Goal: Task Accomplishment & Management: Manage account settings

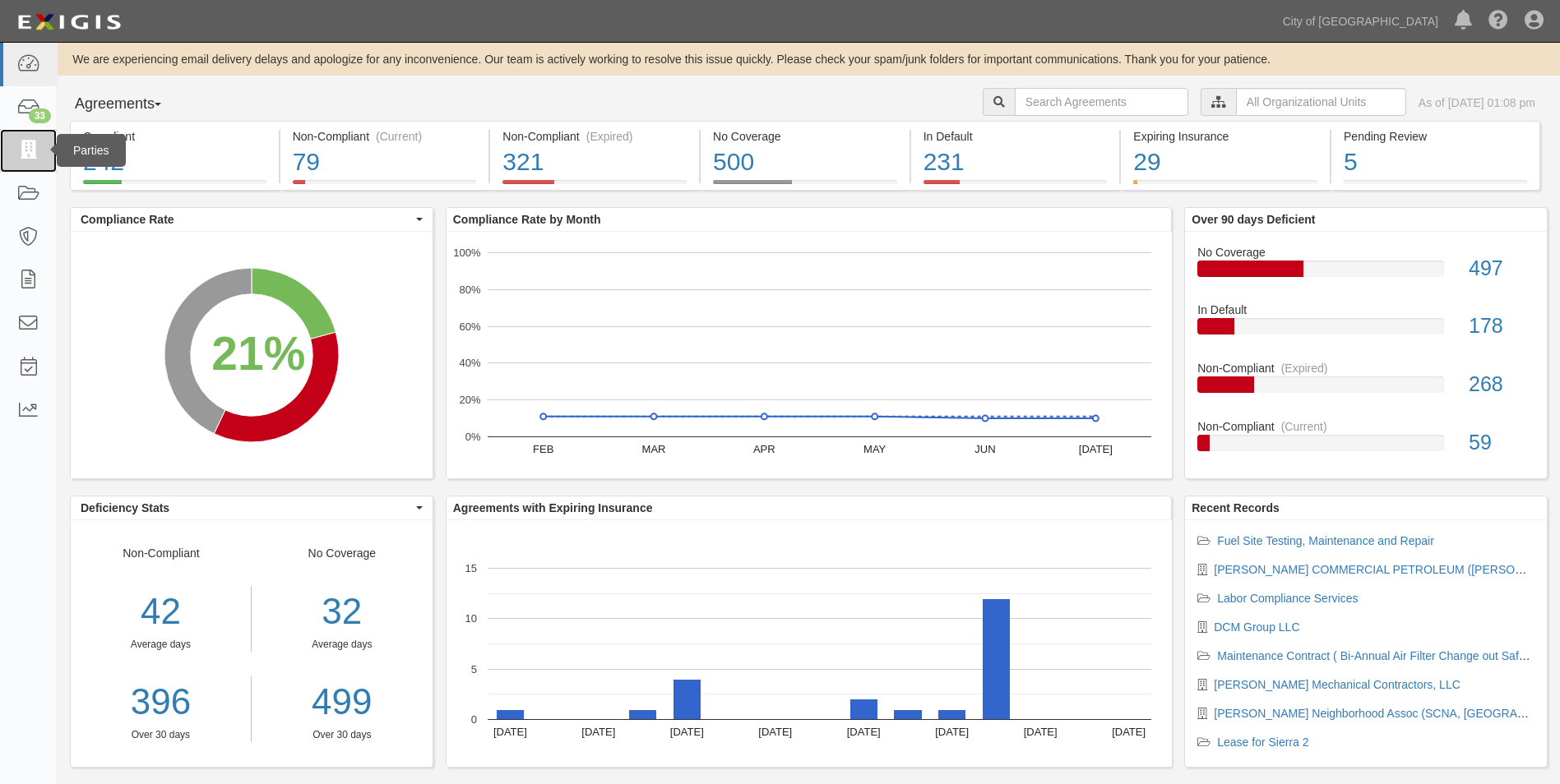
click at [43, 146] on link at bounding box center [28, 151] width 57 height 44
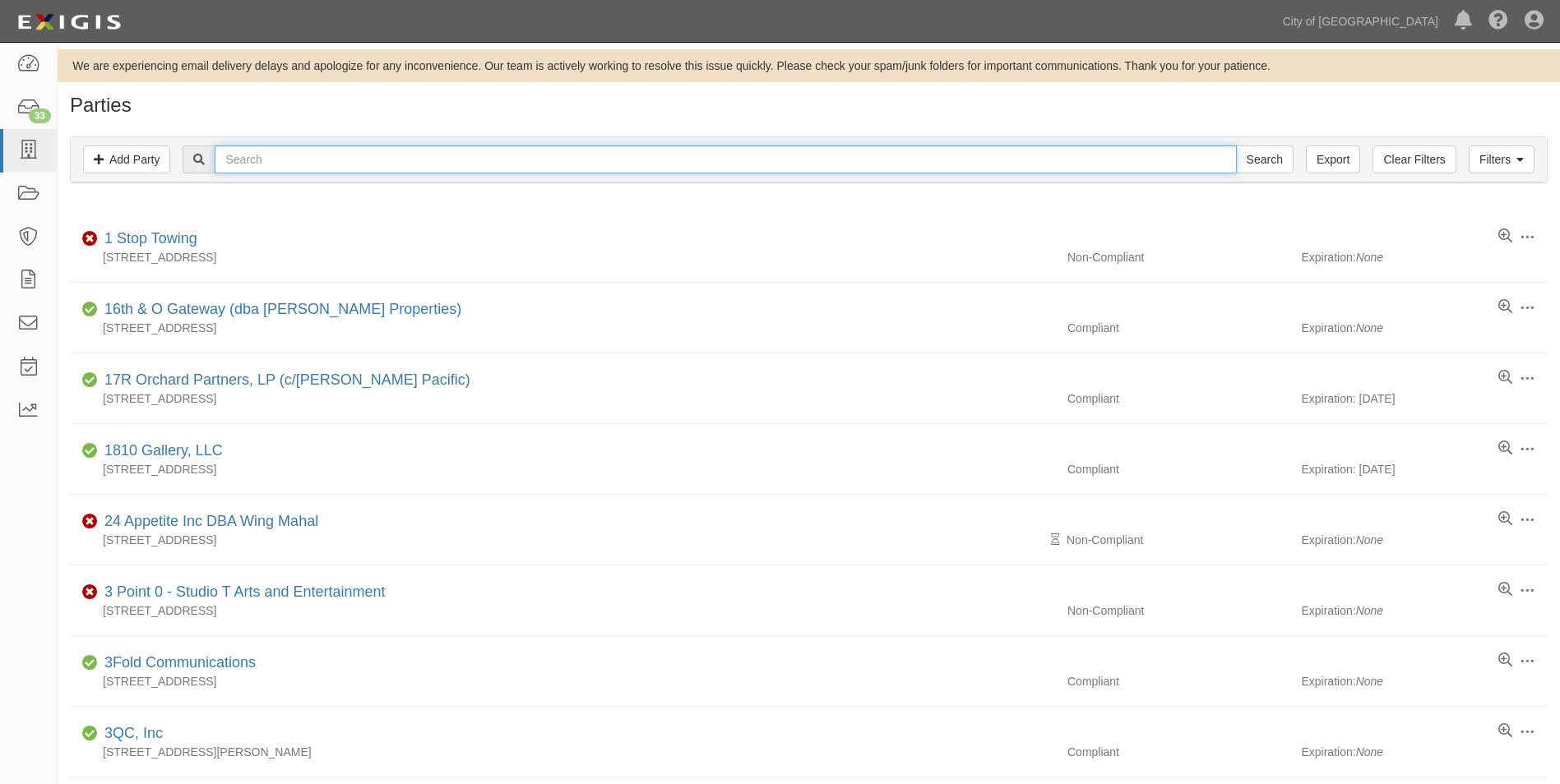
click at [366, 159] on input "text" at bounding box center [725, 160] width 1021 height 28
type input "Matheny"
click at [1236, 146] on input "Search" at bounding box center [1265, 160] width 58 height 28
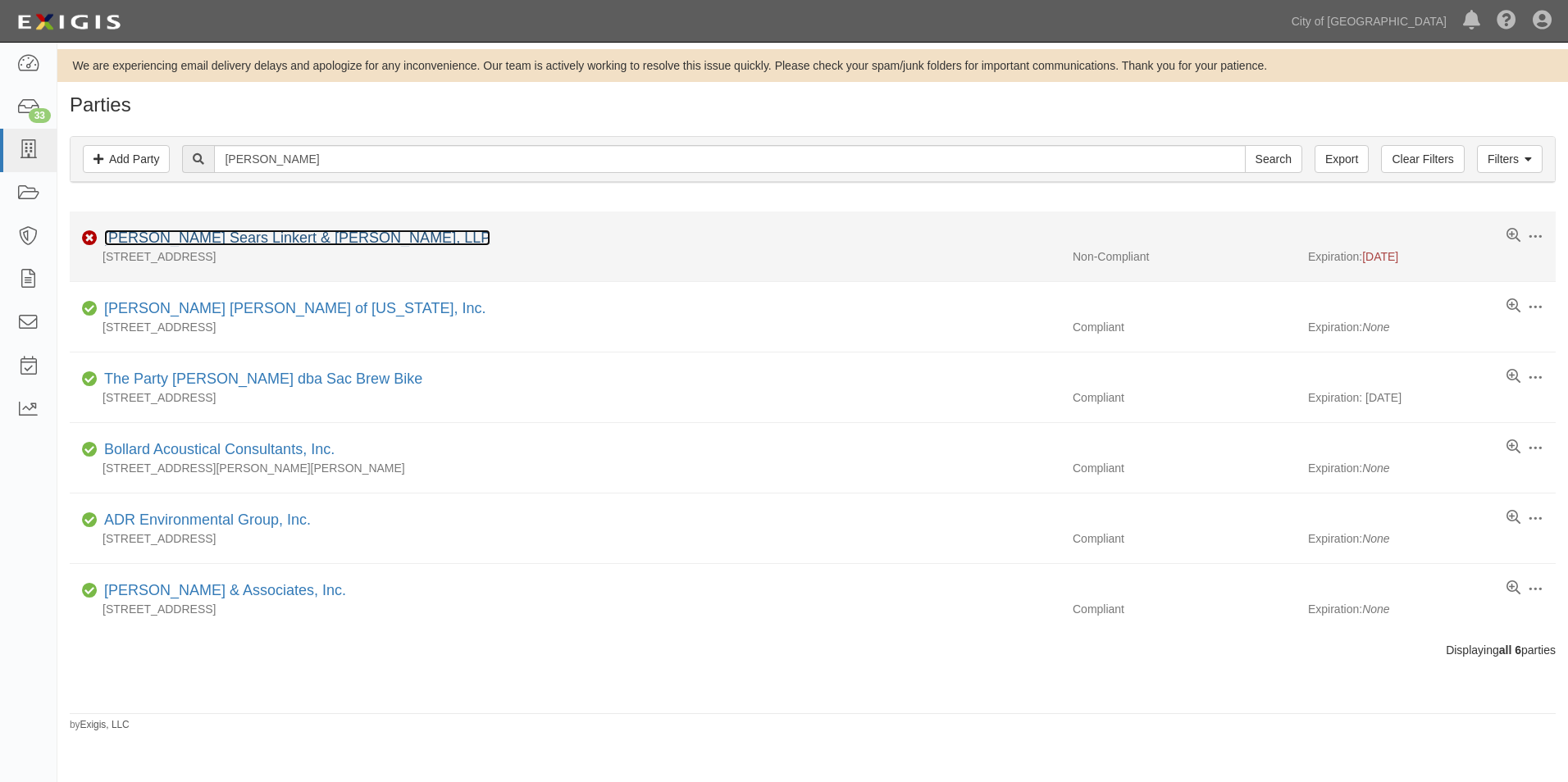
click at [295, 235] on link "[PERSON_NAME] Sears Linkert & [PERSON_NAME], LLP" at bounding box center [297, 238] width 386 height 16
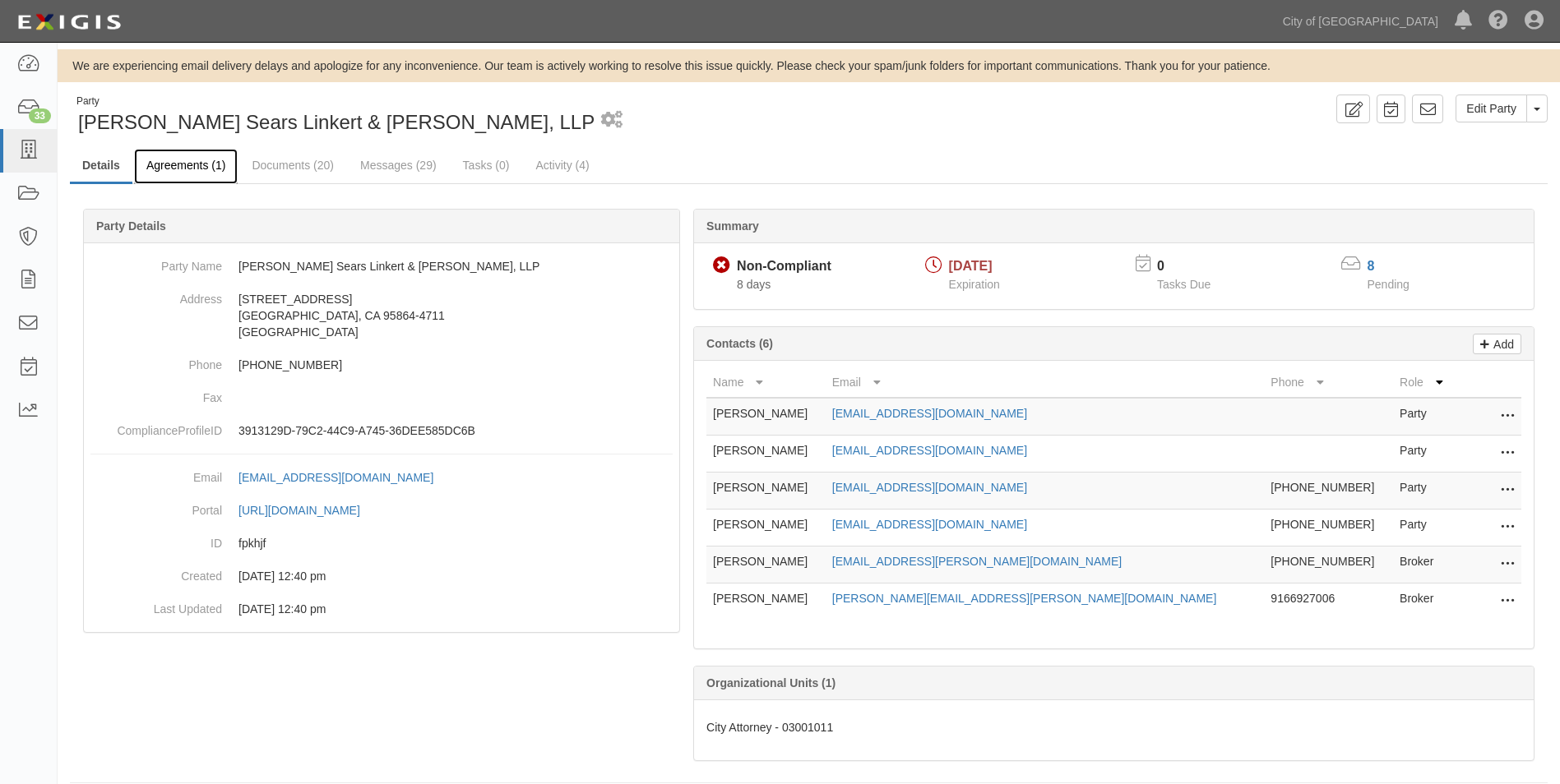
click at [217, 173] on link "Agreements (1)" at bounding box center [185, 166] width 103 height 36
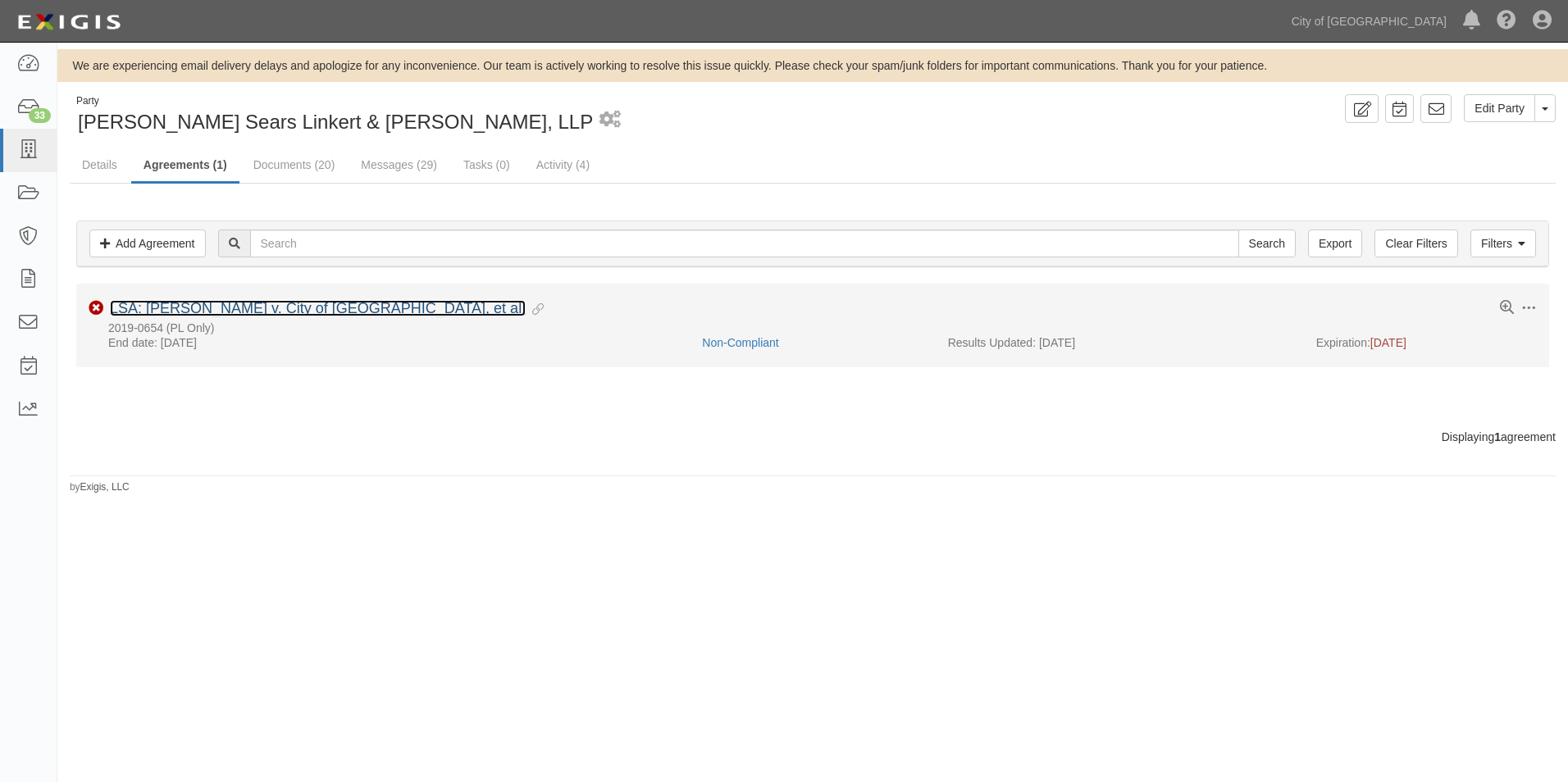
click at [229, 305] on link "LSA: [PERSON_NAME] v. City of [GEOGRAPHIC_DATA], et al." at bounding box center [318, 309] width 416 height 16
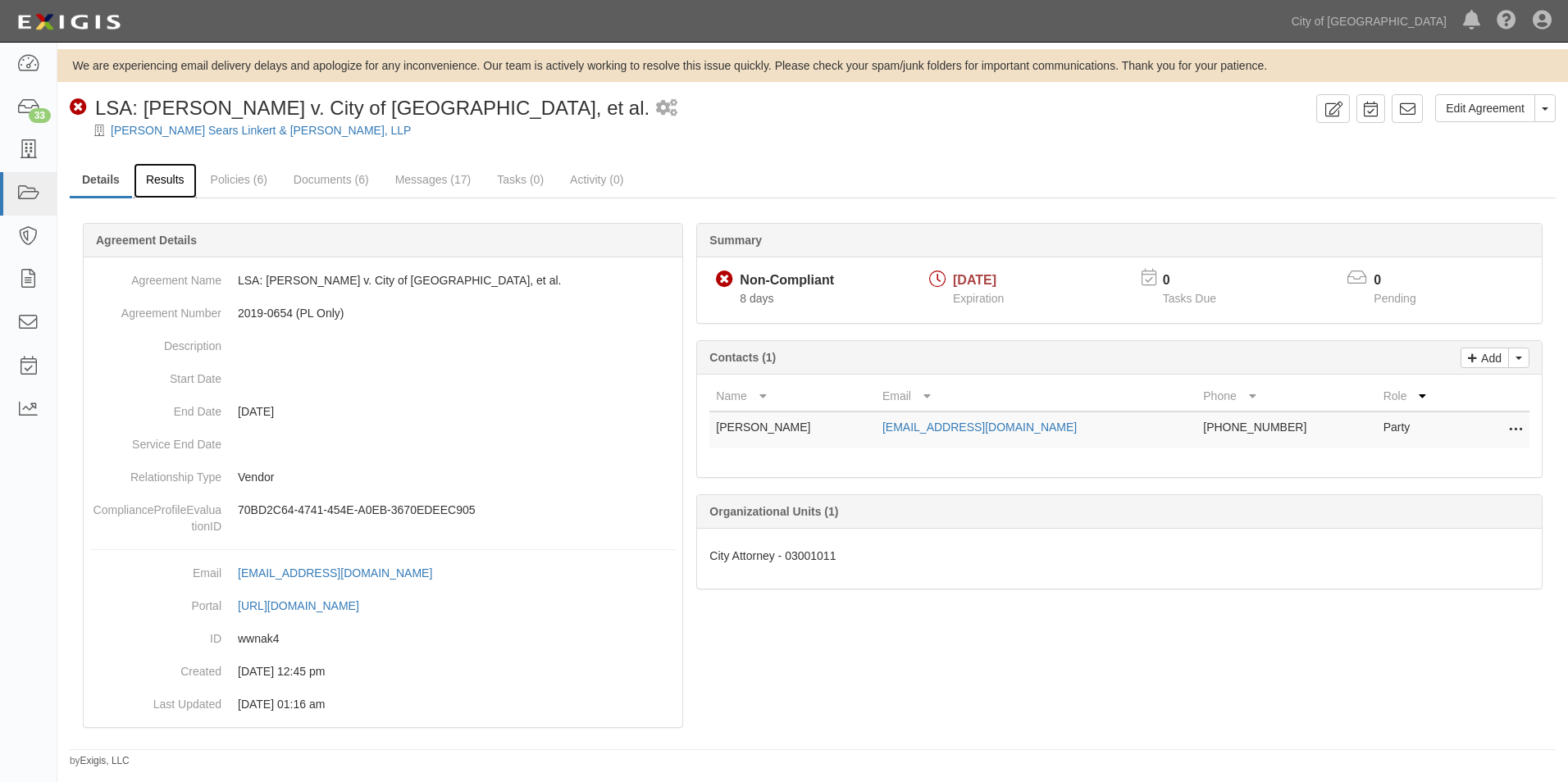
click at [156, 181] on link "Results" at bounding box center [165, 181] width 64 height 35
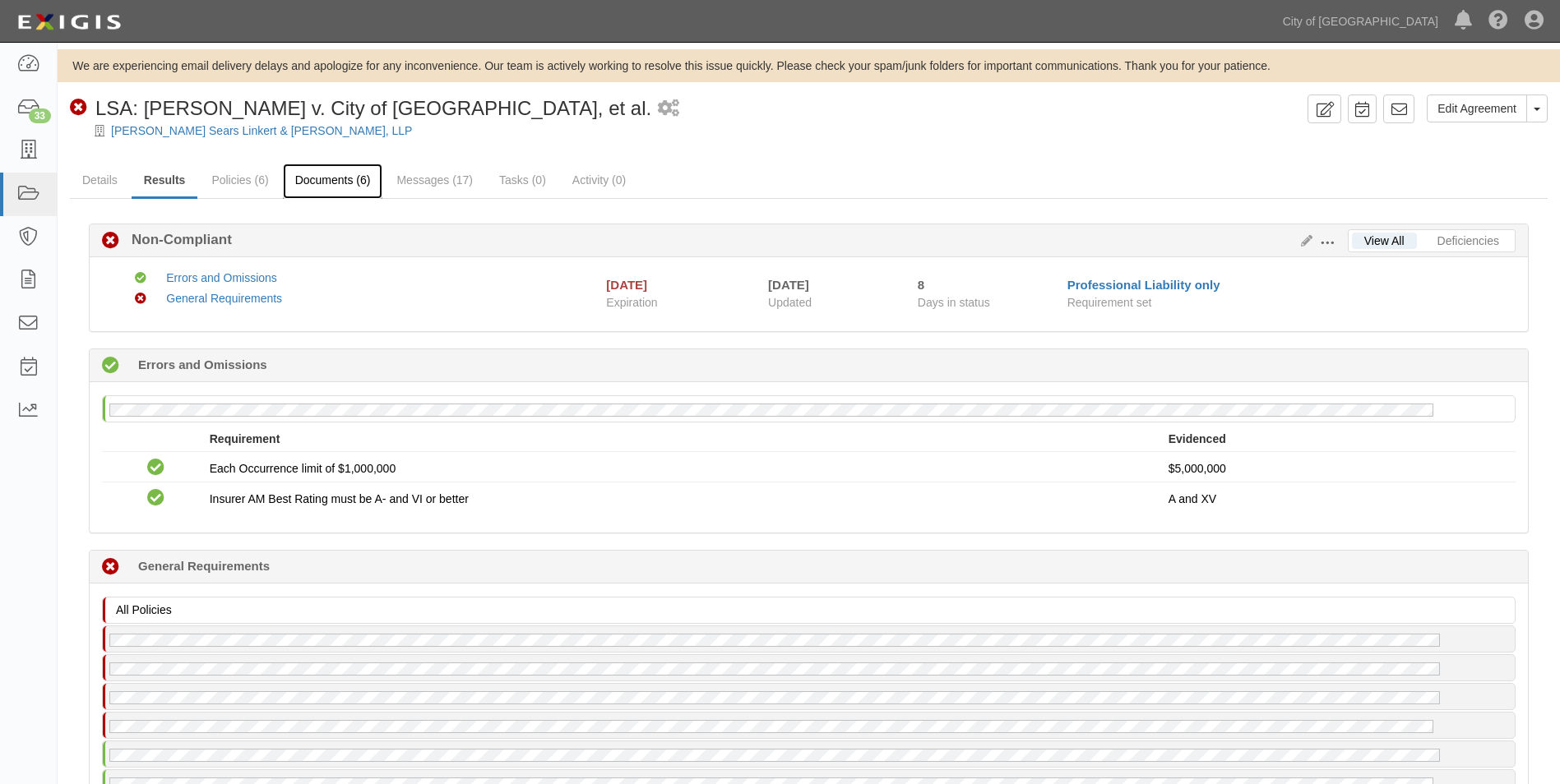
click at [337, 182] on link "Documents (6)" at bounding box center [333, 181] width 100 height 36
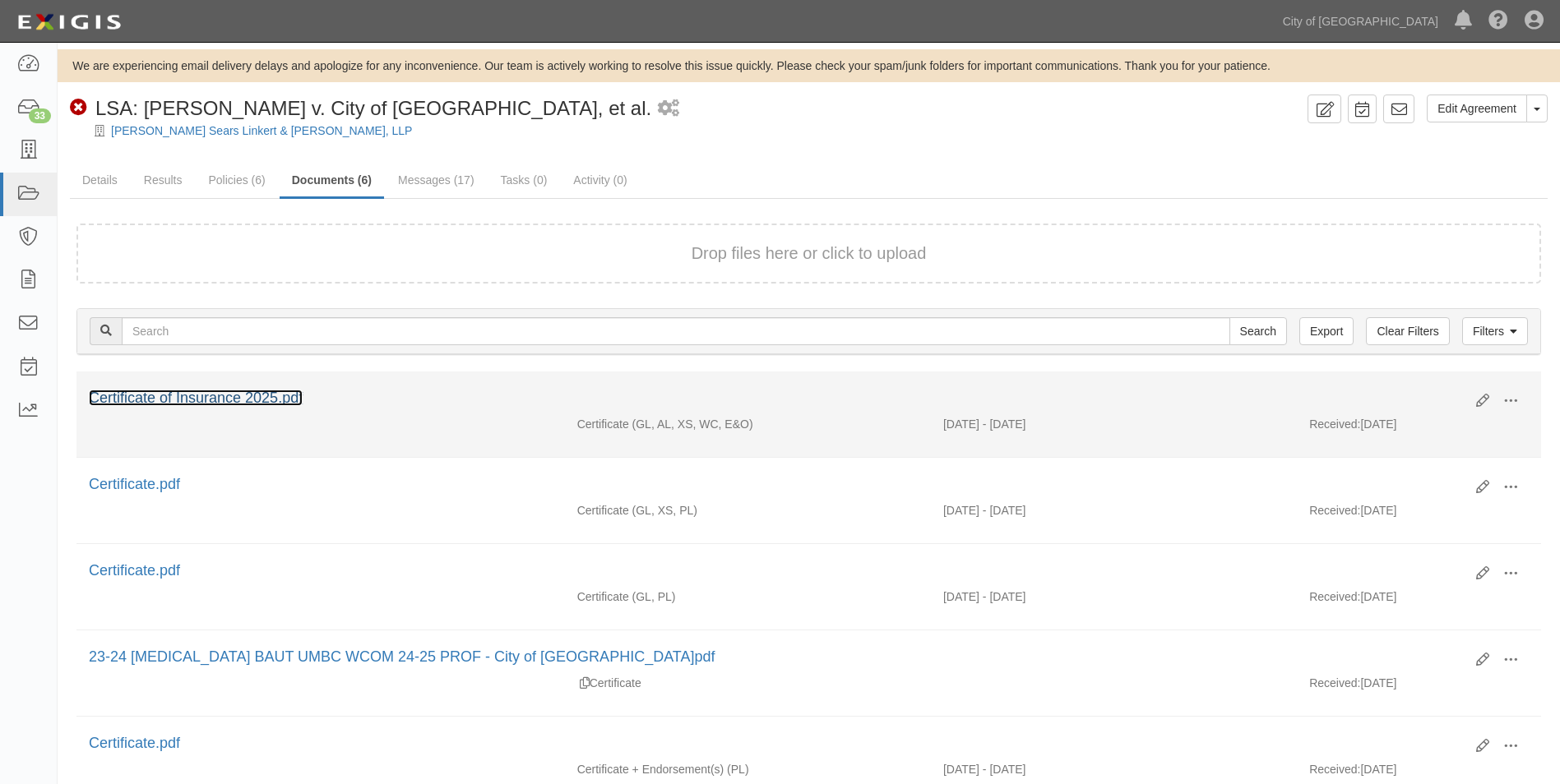
click at [250, 398] on link "Certificate of Insurance 2025.pdf" at bounding box center [195, 398] width 213 height 17
click at [250, 395] on link "Certificate of Insurance 2025.pdf" at bounding box center [195, 398] width 213 height 17
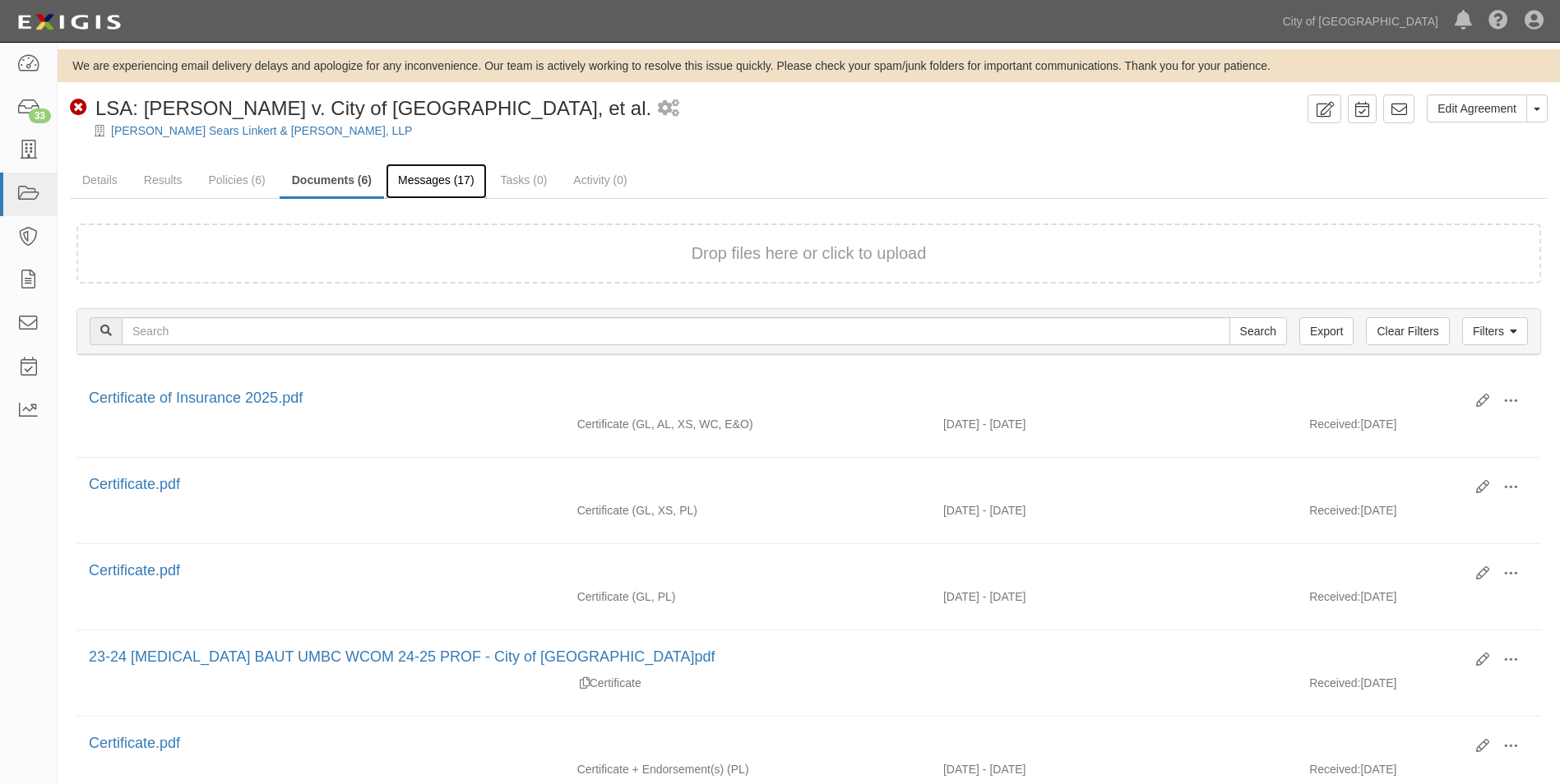
click at [445, 171] on link "Messages (17)" at bounding box center [436, 181] width 101 height 36
click at [180, 179] on link "Results" at bounding box center [163, 181] width 64 height 36
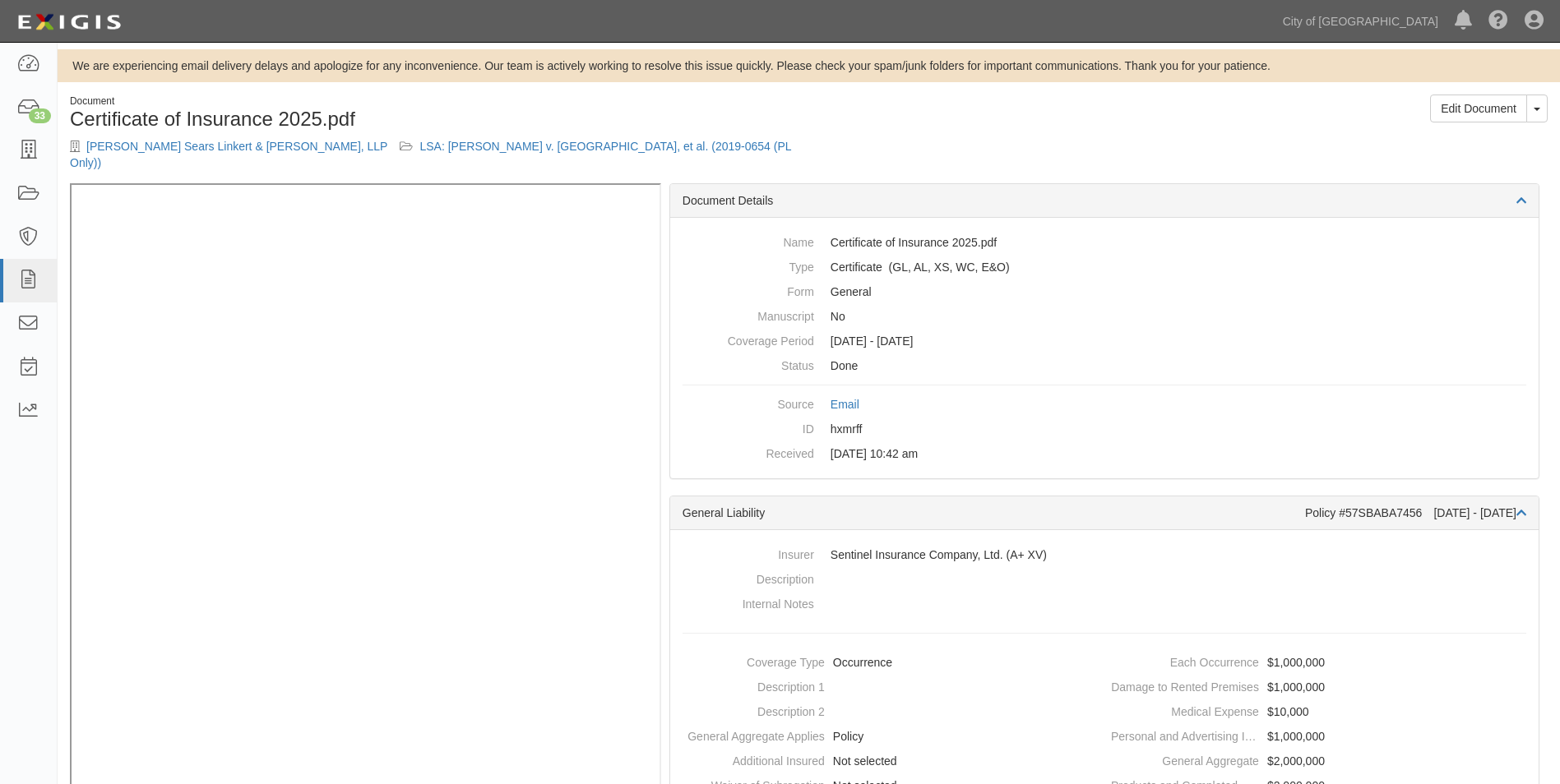
scroll to position [11, 0]
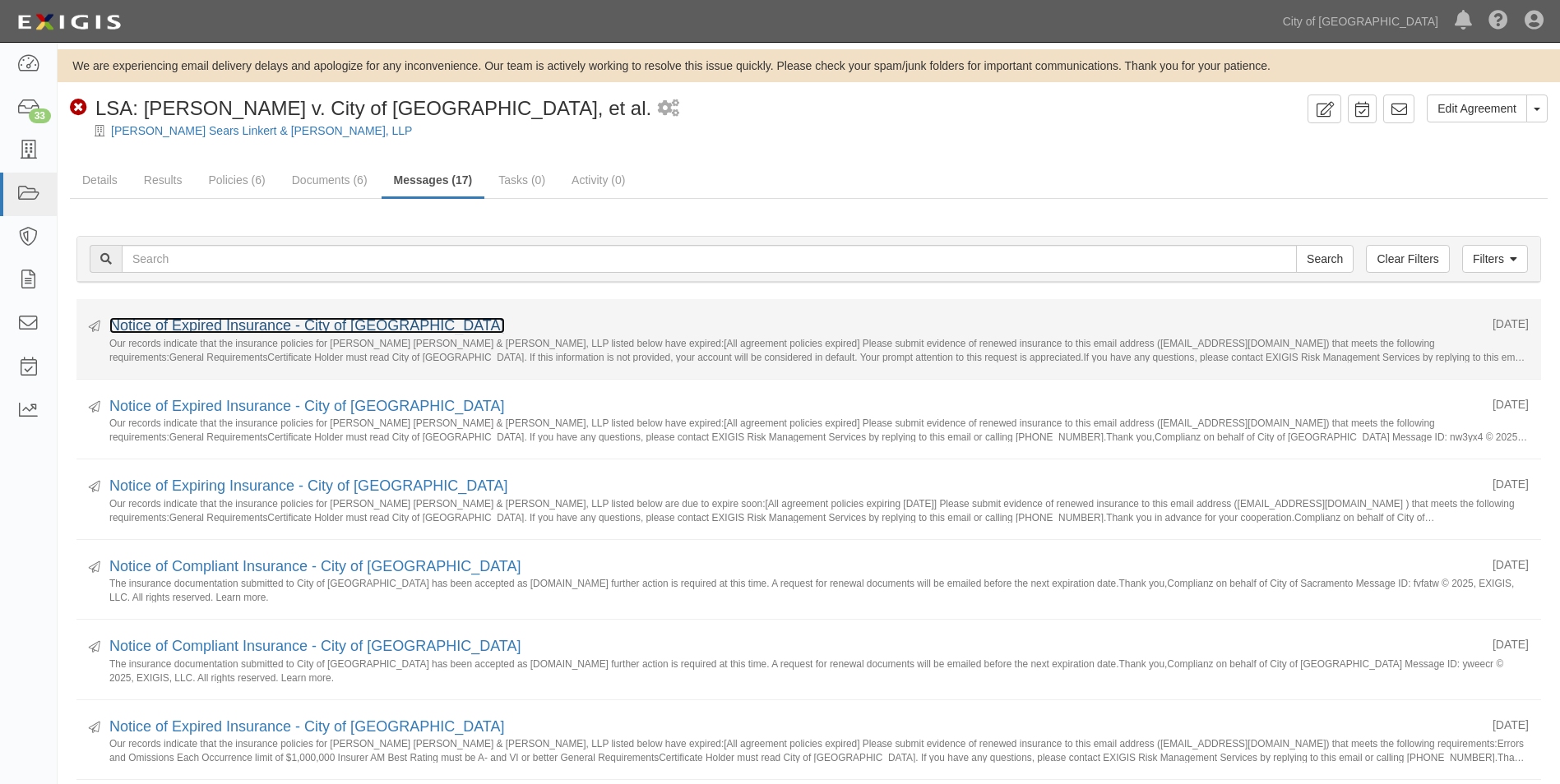
click at [366, 331] on link "Notice of Expired Insurance - City of Sacramento" at bounding box center [307, 326] width 395 height 17
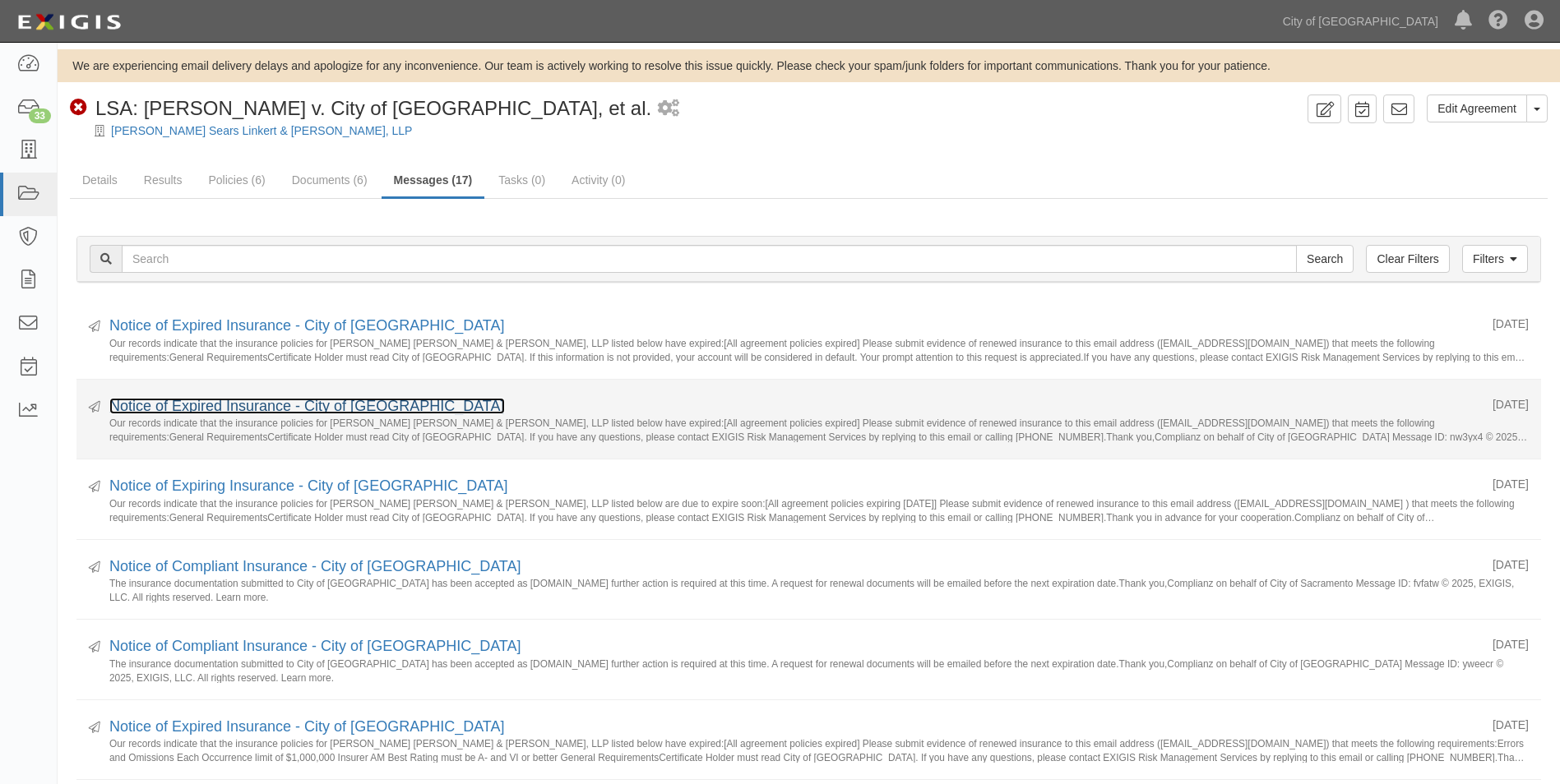
click at [247, 409] on link "Notice of Expired Insurance - City of [GEOGRAPHIC_DATA]" at bounding box center [307, 406] width 395 height 17
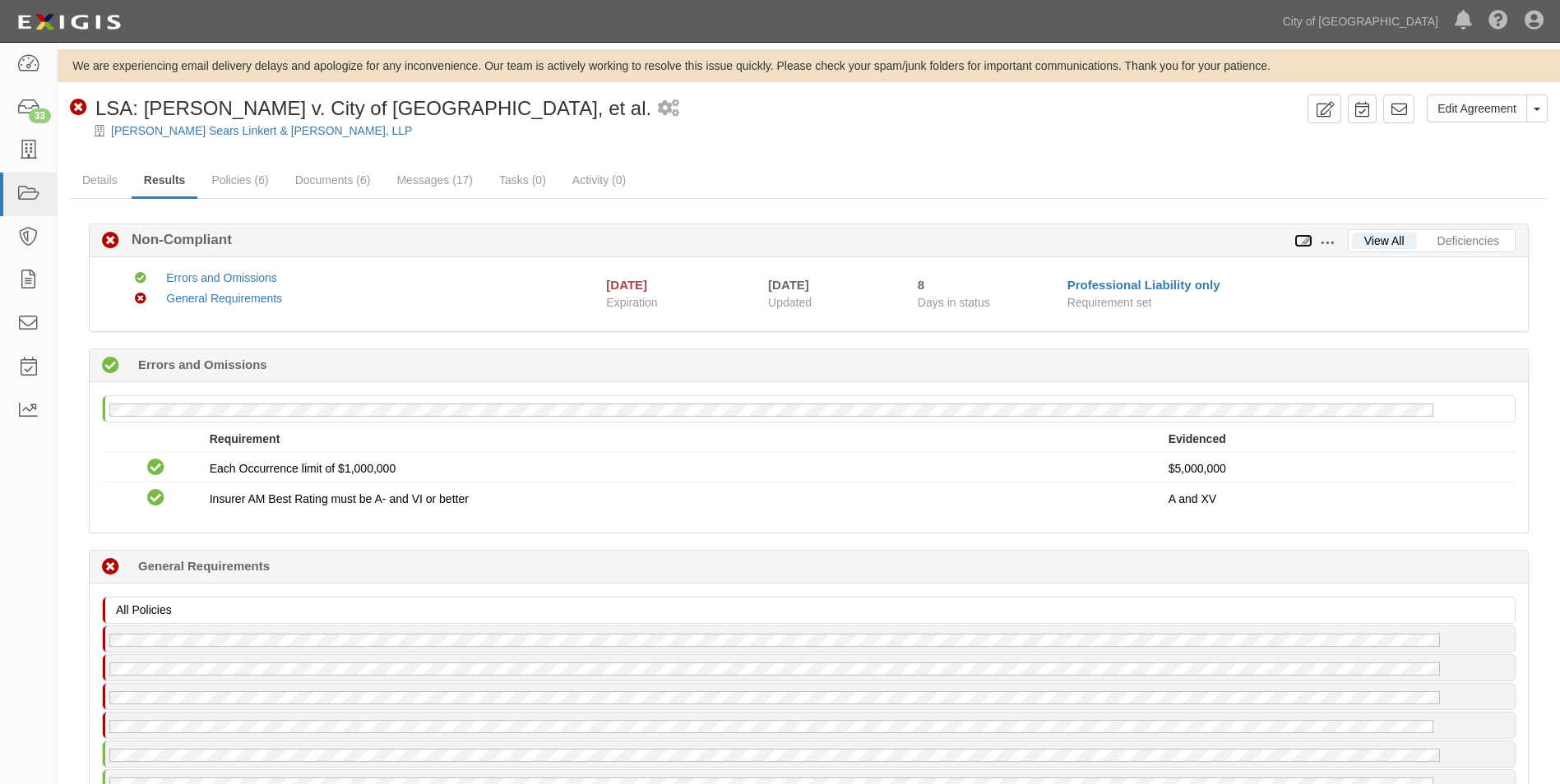
click at [1304, 238] on icon at bounding box center [1303, 241] width 18 height 12
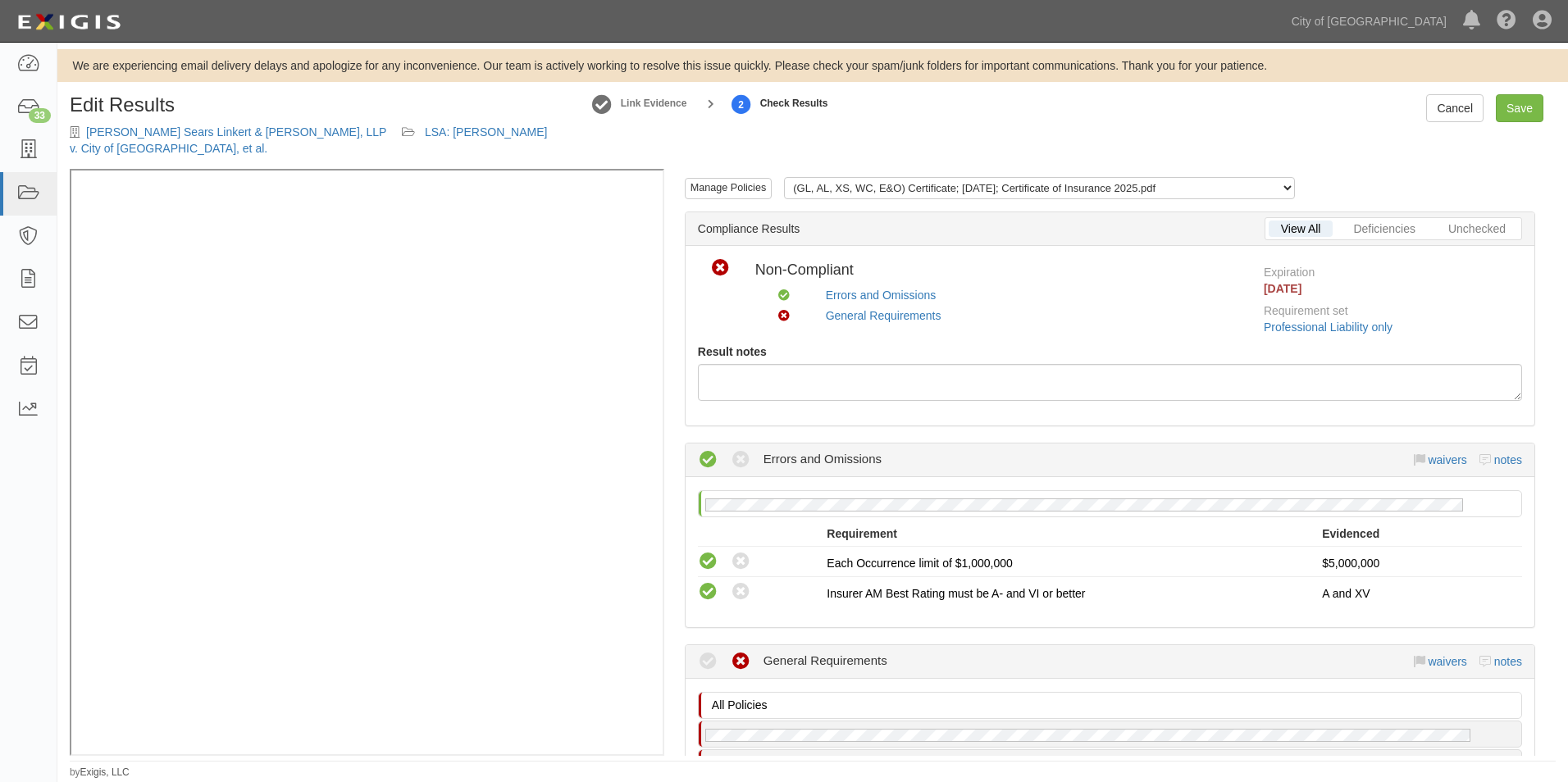
scroll to position [452, 0]
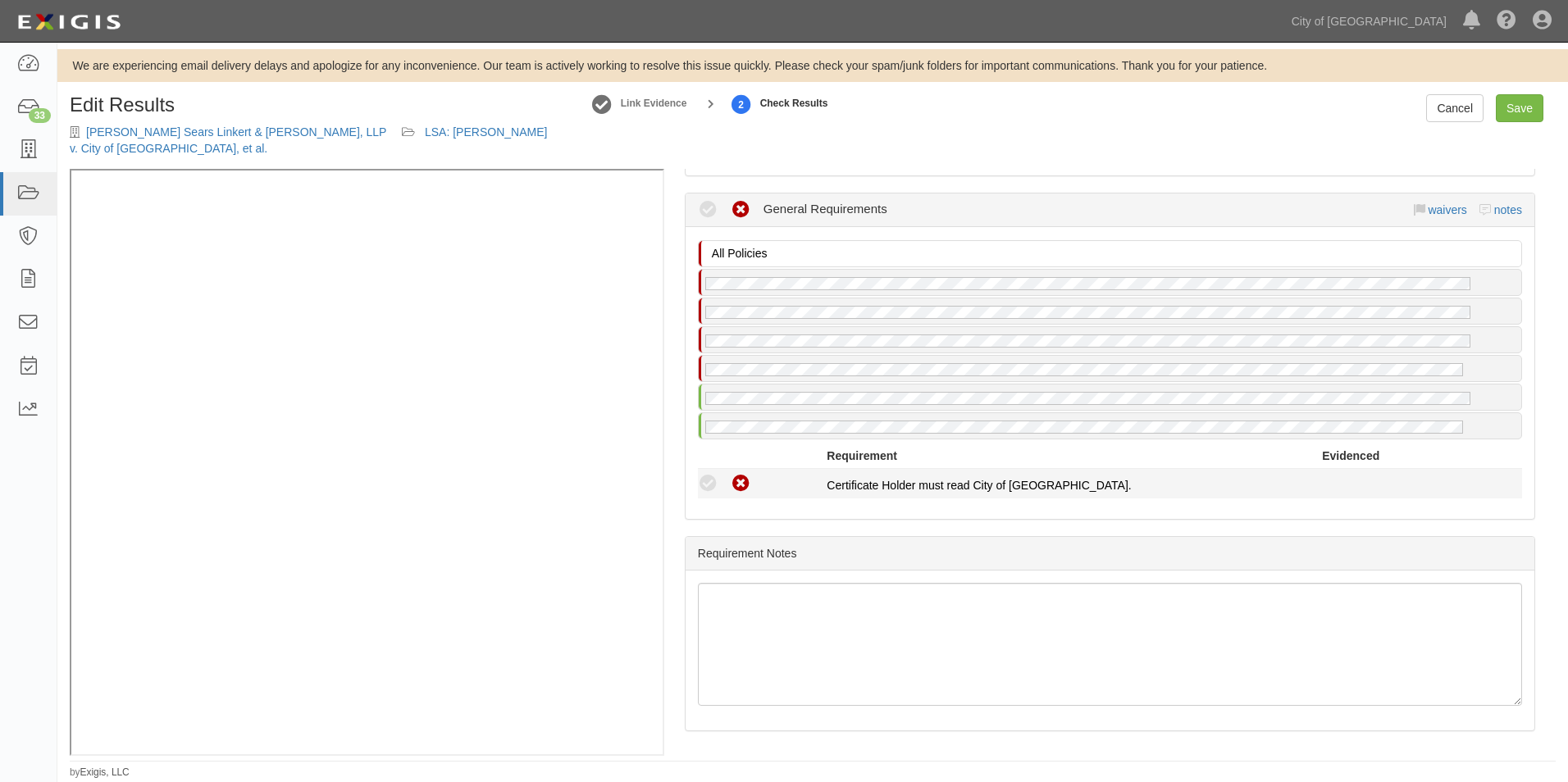
click at [707, 489] on icon at bounding box center [708, 483] width 21 height 21
click at [710, 485] on icon at bounding box center [708, 483] width 21 height 21
click at [709, 207] on icon at bounding box center [708, 210] width 21 height 21
click at [709, 483] on icon at bounding box center [708, 483] width 21 height 21
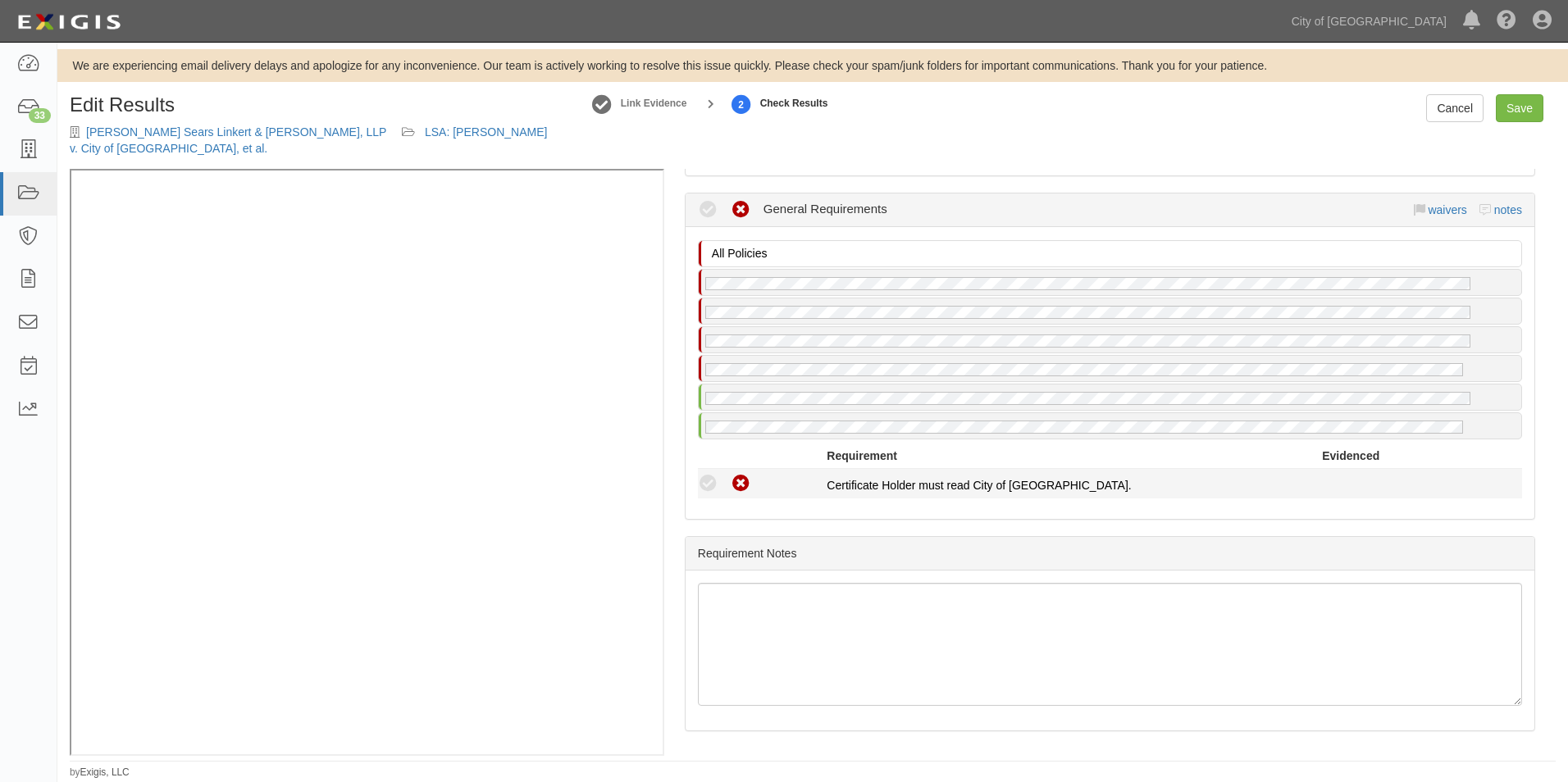
click at [709, 483] on icon at bounding box center [708, 483] width 21 height 21
click at [744, 480] on icon at bounding box center [741, 483] width 21 height 21
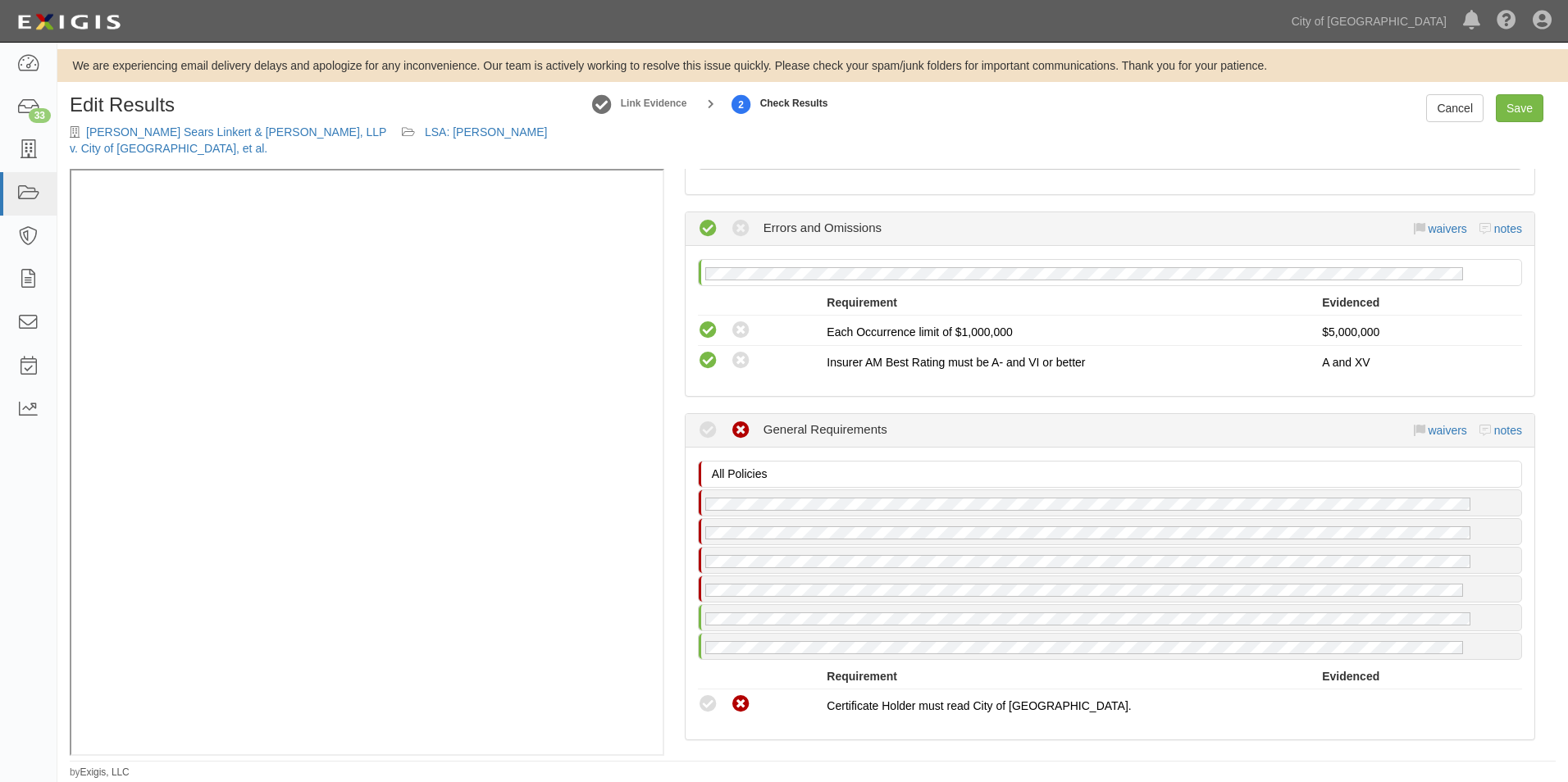
scroll to position [0, 0]
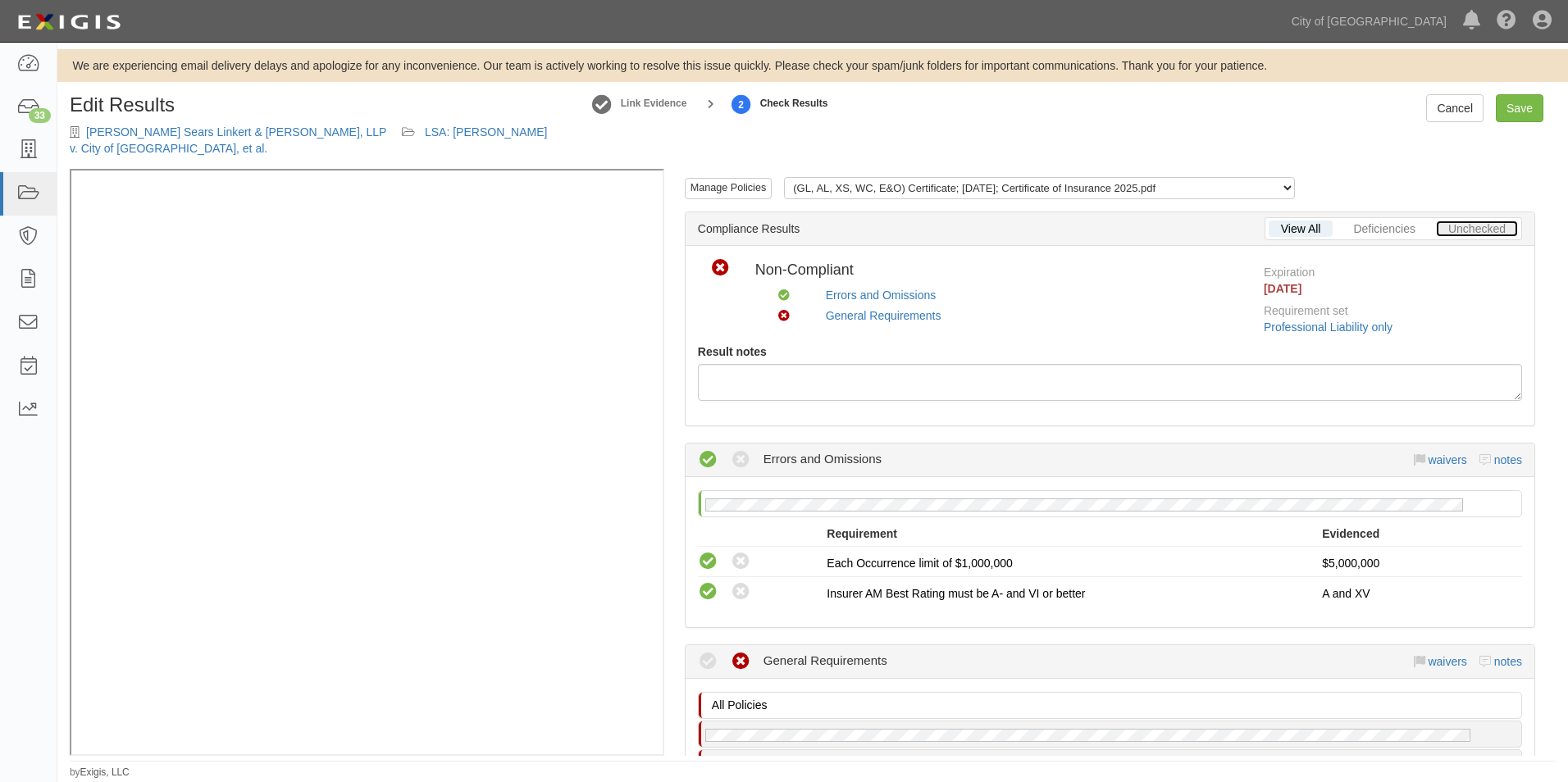
click at [1442, 225] on link "Unchecked" at bounding box center [1476, 228] width 82 height 16
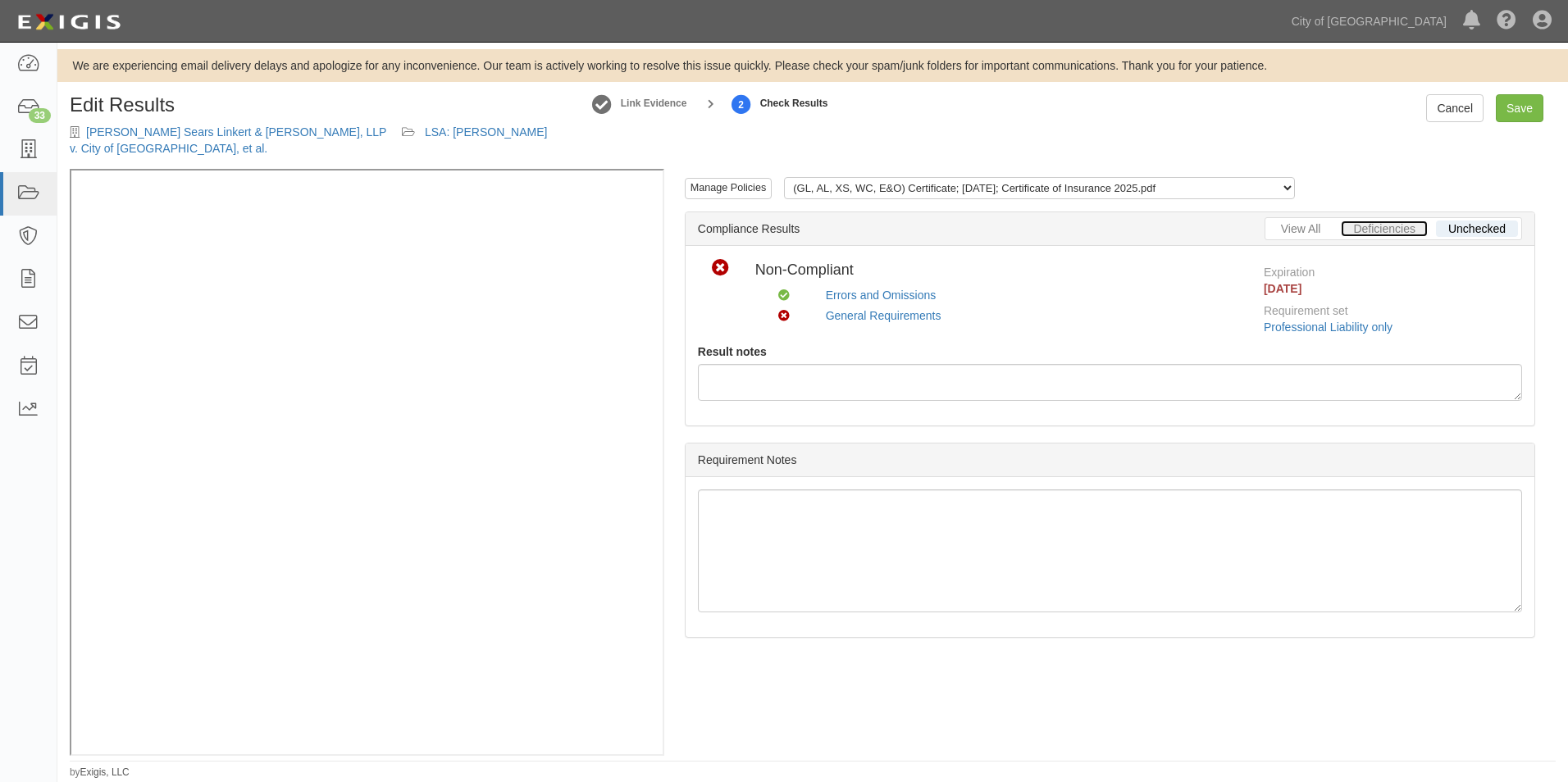
click at [1413, 231] on link "Deficiencies" at bounding box center [1384, 228] width 86 height 16
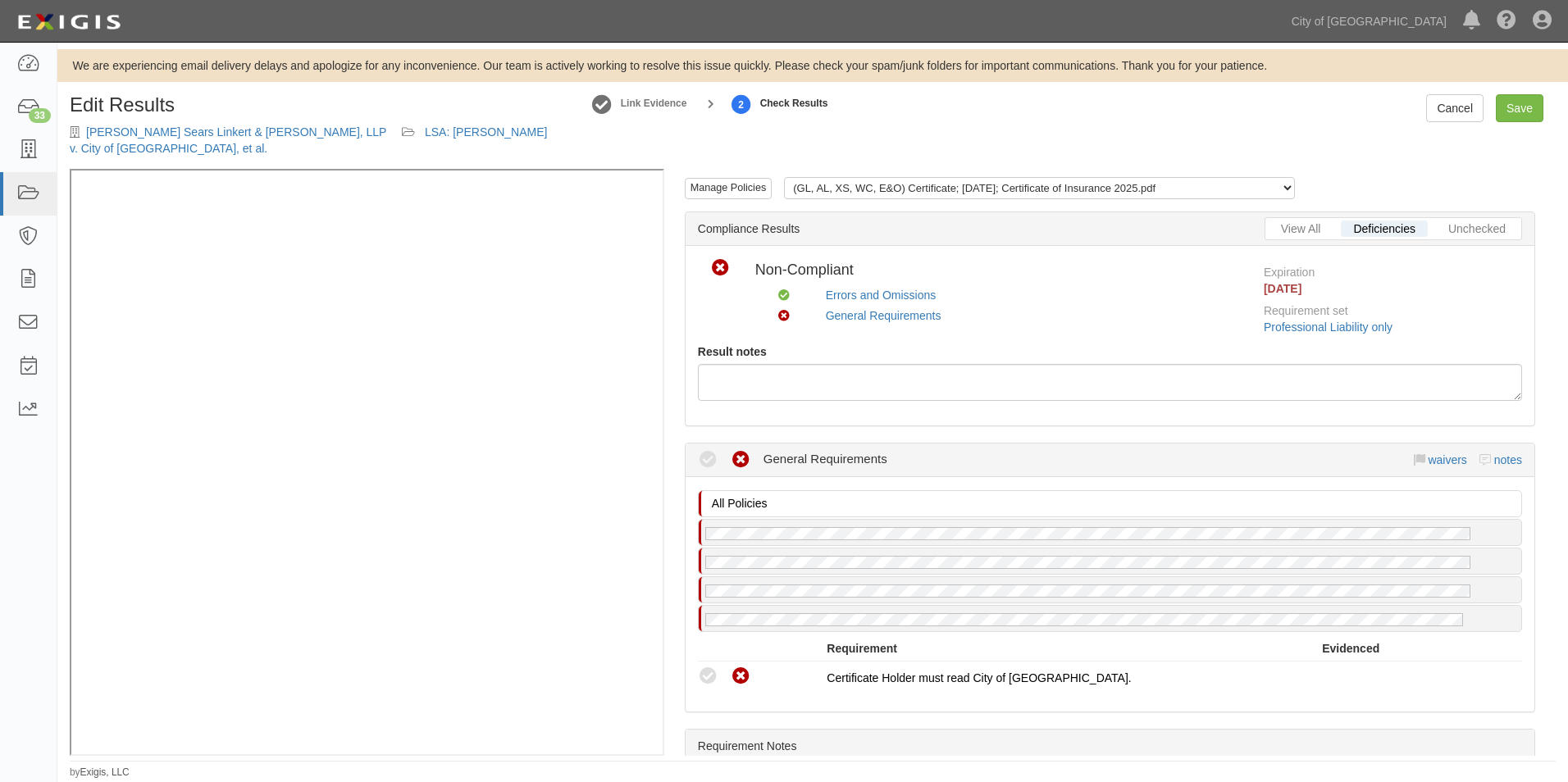
click at [709, 454] on icon at bounding box center [708, 460] width 21 height 21
click at [712, 671] on icon at bounding box center [708, 676] width 21 height 21
click at [802, 671] on div "Compliant Waived Non-Compliant" at bounding box center [763, 676] width 130 height 21
click at [860, 677] on span "Certificate Holder must read City of [GEOGRAPHIC_DATA]." at bounding box center [979, 678] width 305 height 13
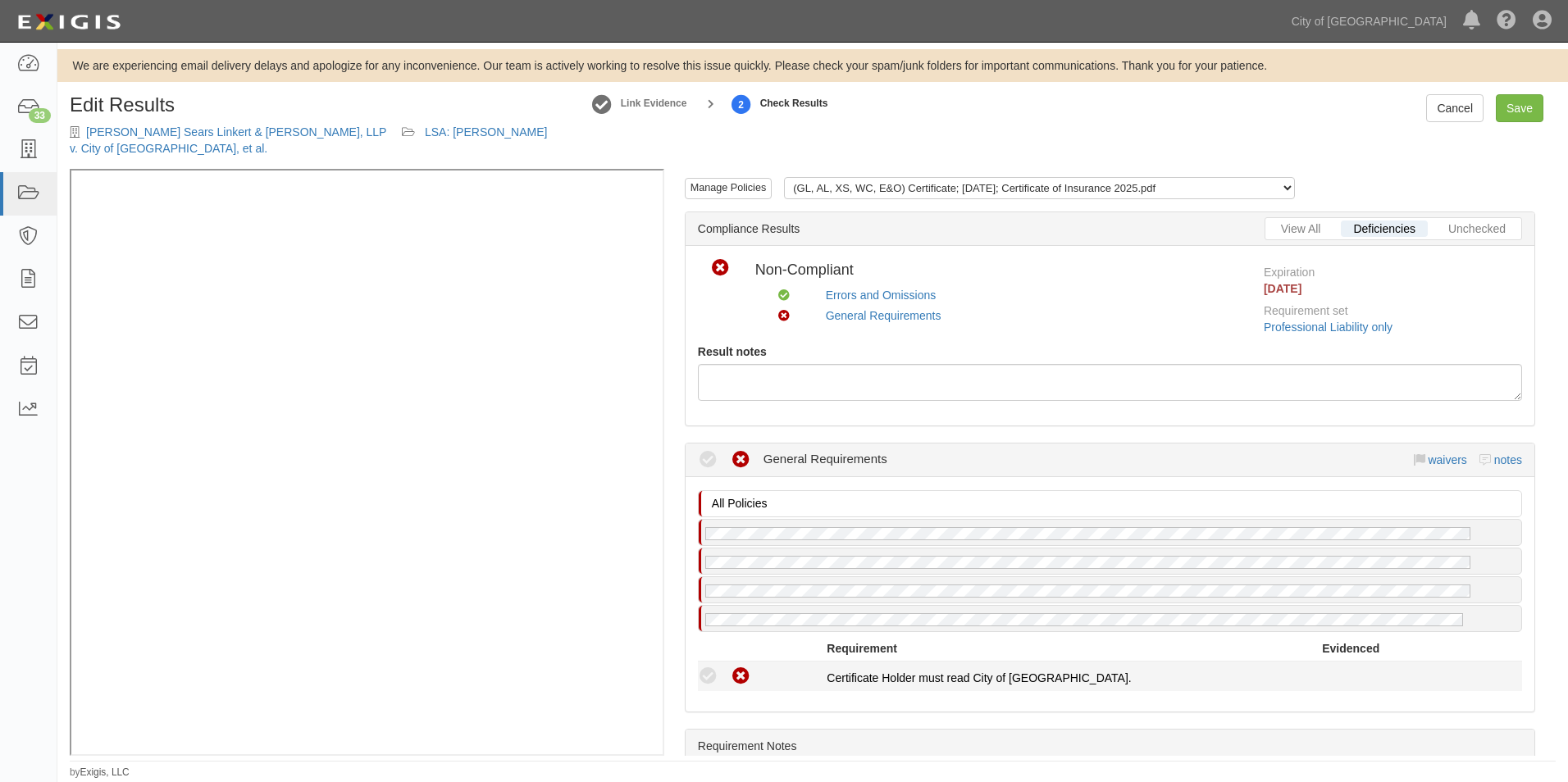
click at [747, 679] on icon at bounding box center [741, 676] width 21 height 21
click at [1301, 226] on link "View All" at bounding box center [1301, 228] width 65 height 16
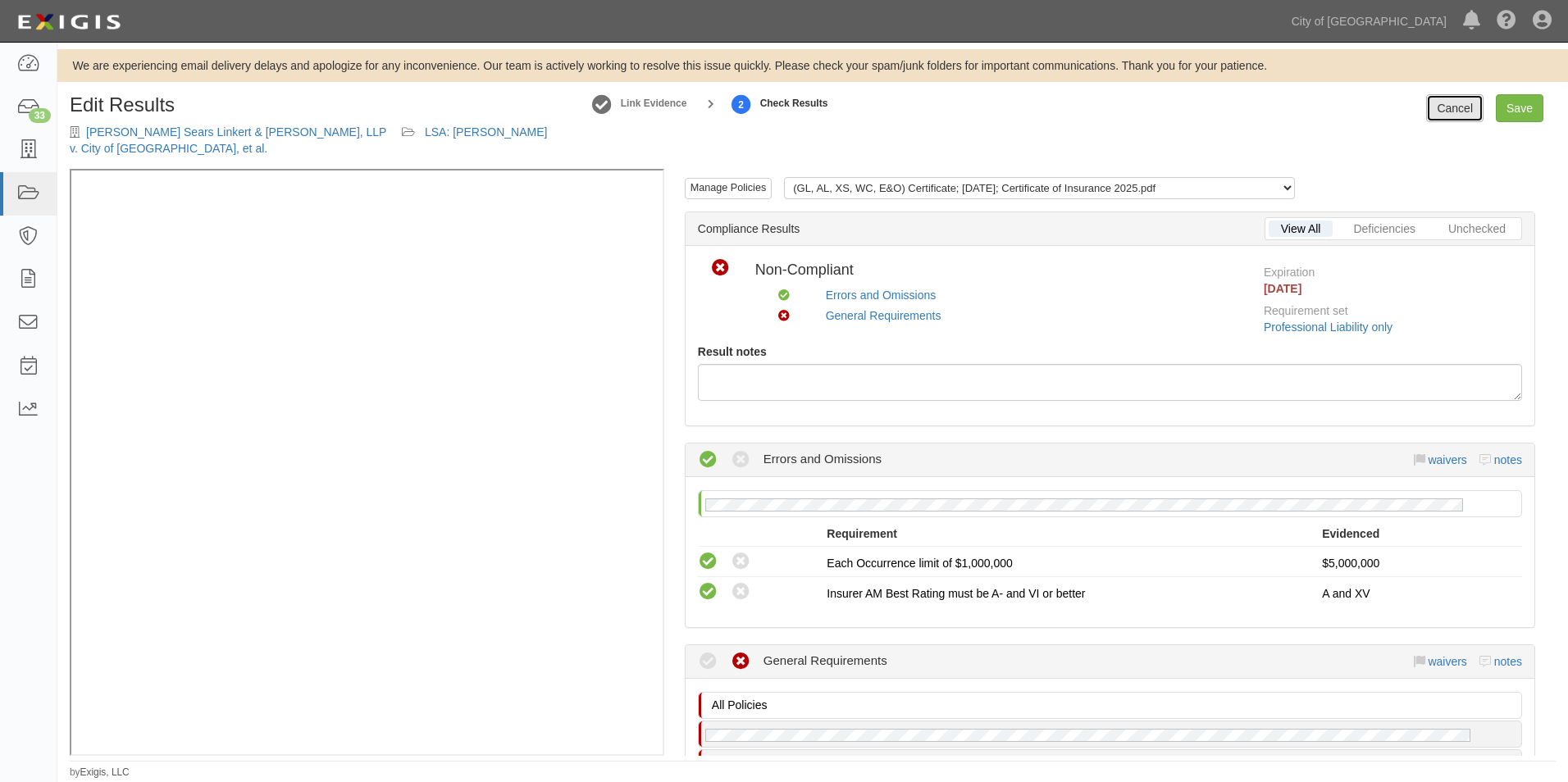
click at [1468, 105] on link "Cancel" at bounding box center [1455, 108] width 58 height 28
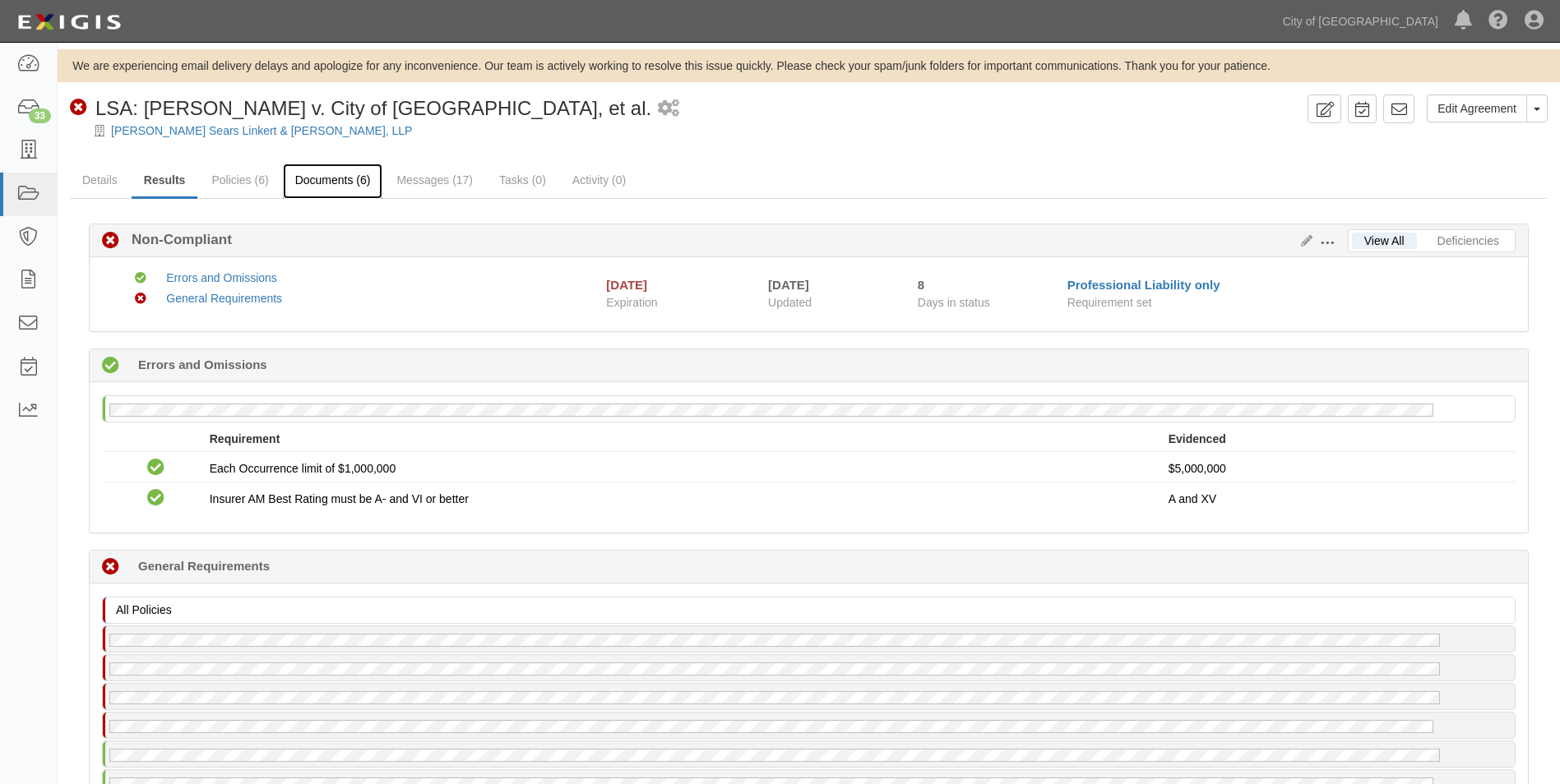
click at [353, 181] on link "Documents (6)" at bounding box center [333, 181] width 100 height 36
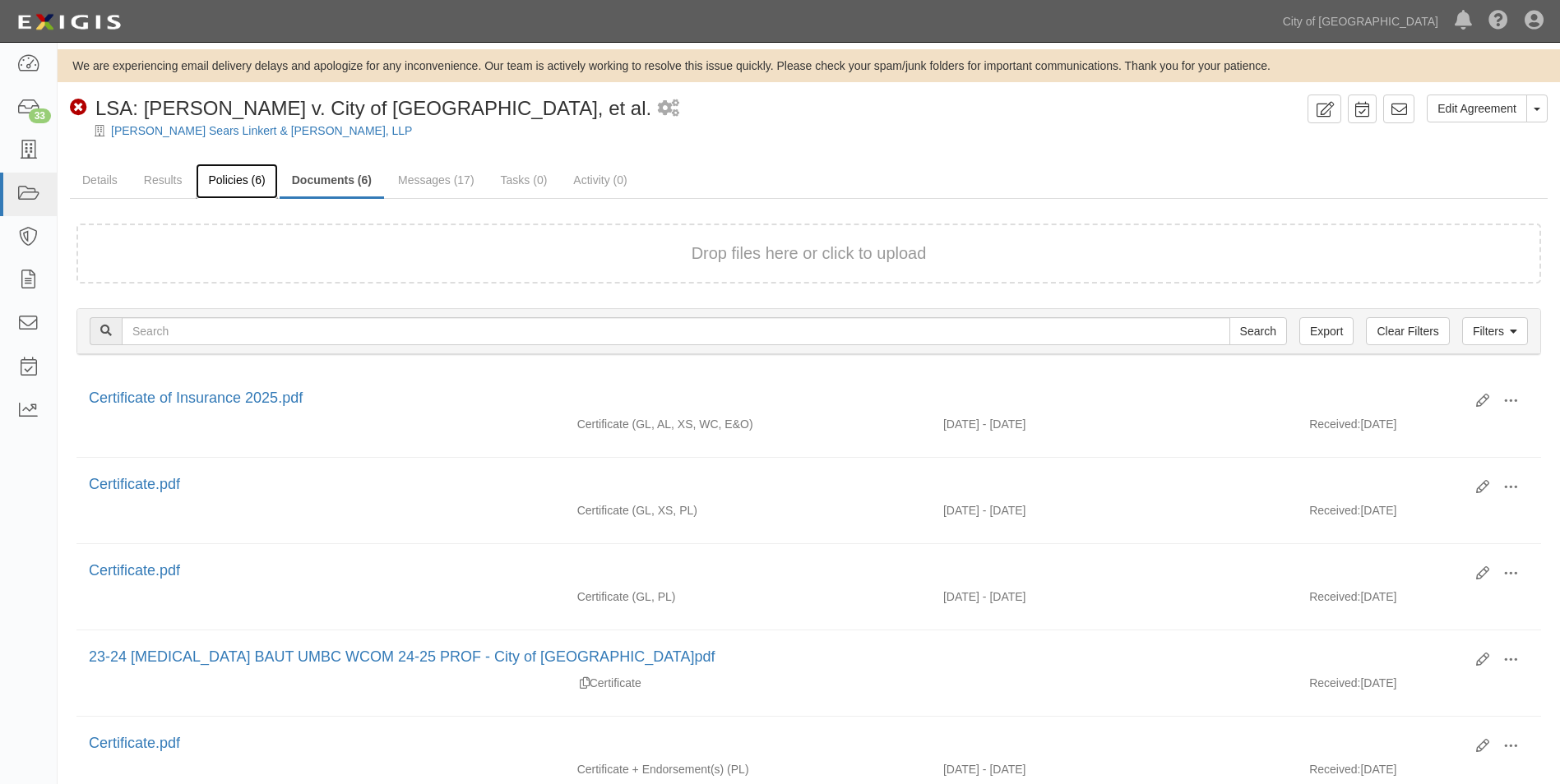
click at [230, 181] on link "Policies (6)" at bounding box center [237, 181] width 81 height 36
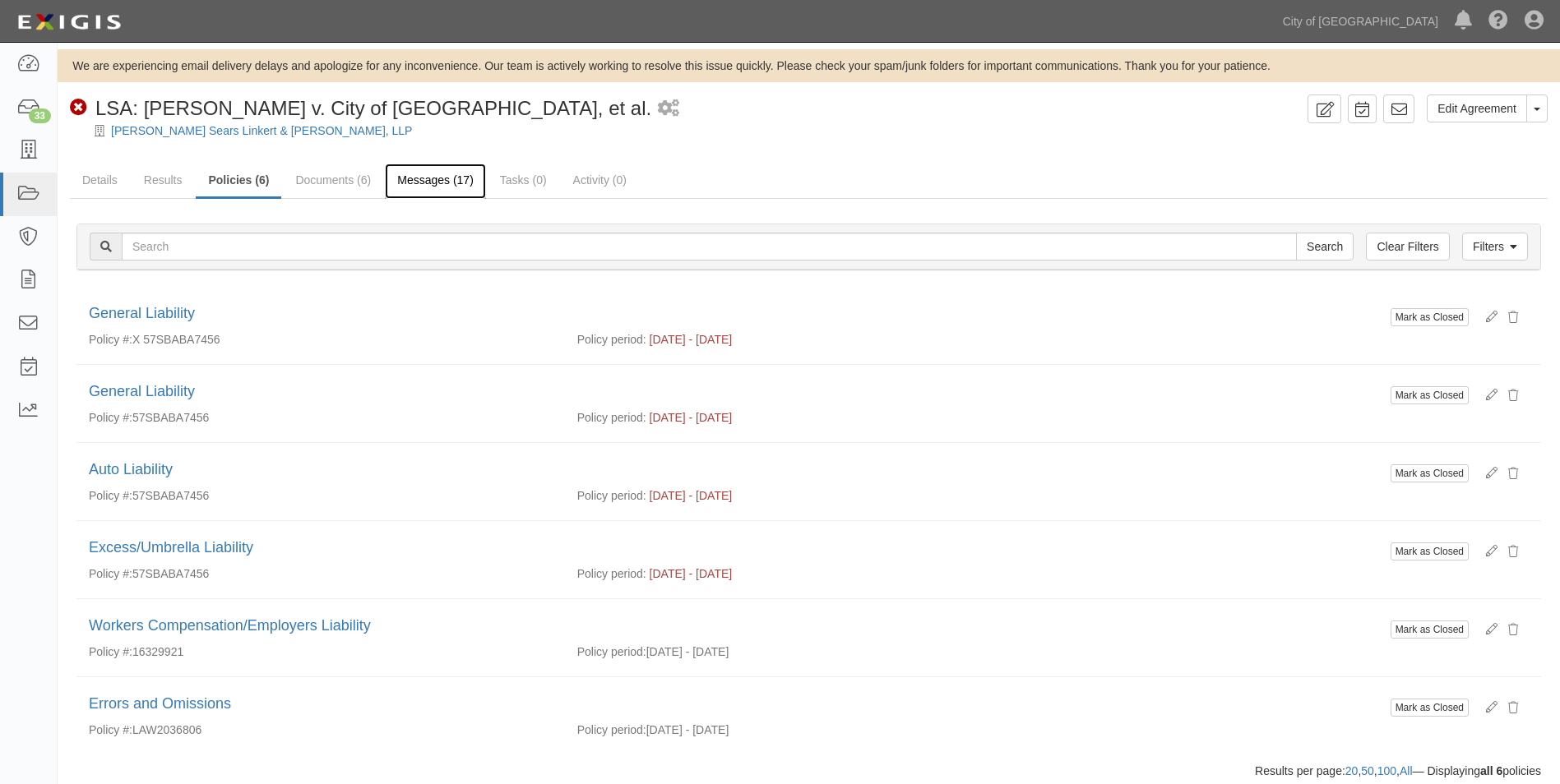
click at [408, 177] on link "Messages (17)" at bounding box center [435, 181] width 101 height 36
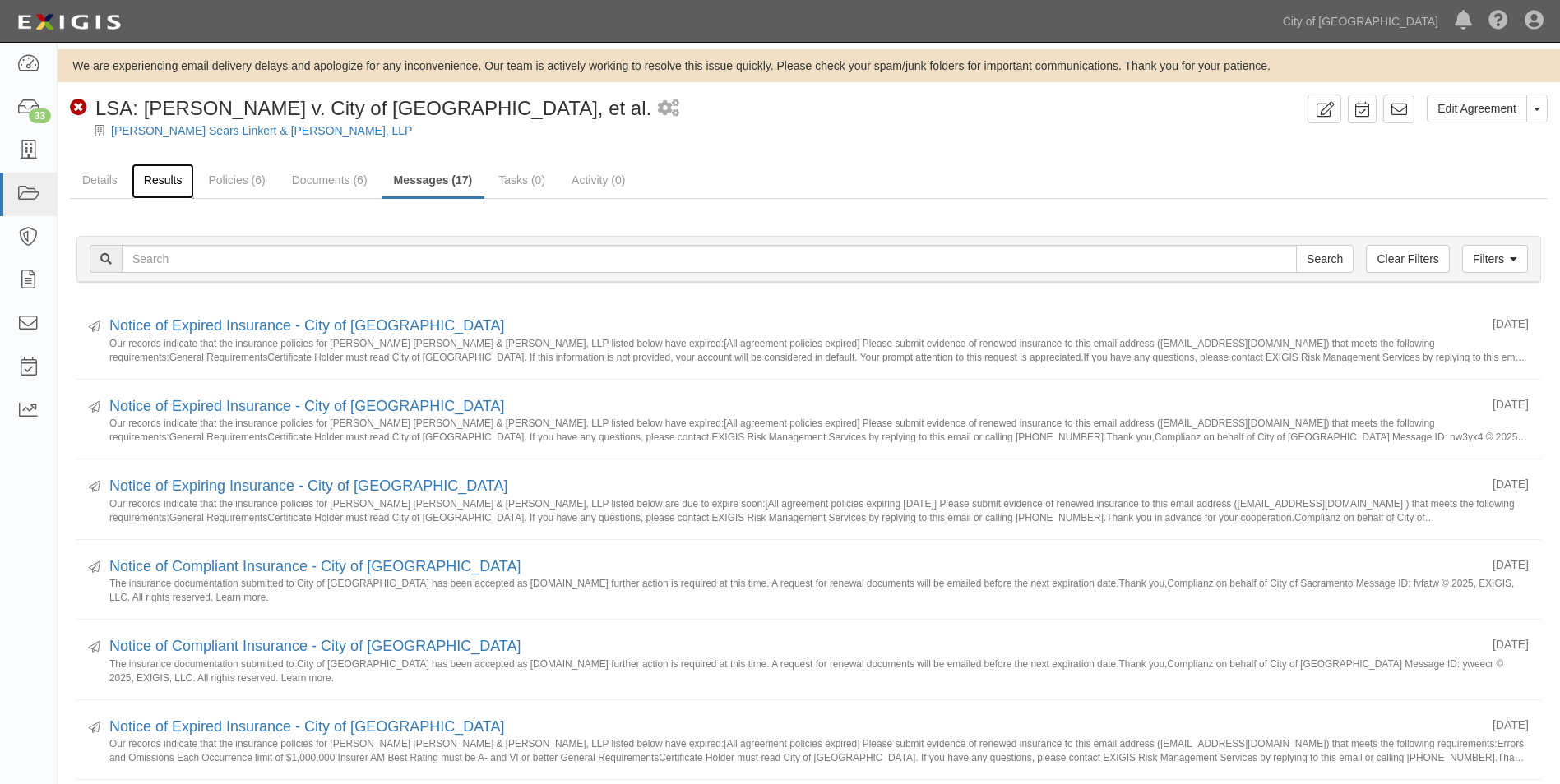
click at [177, 182] on link "Results" at bounding box center [163, 181] width 64 height 36
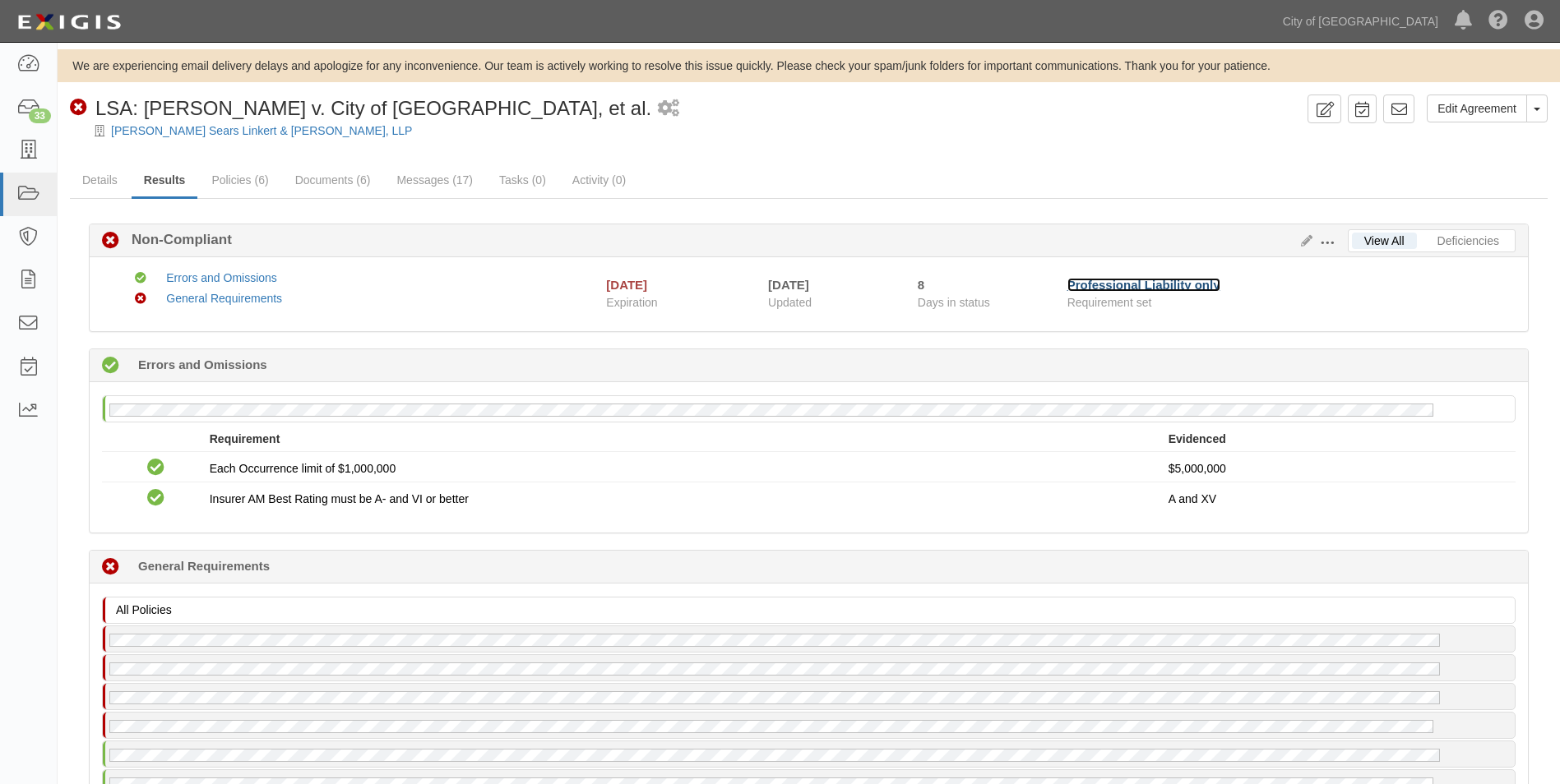
click at [1122, 284] on link "Professional Liability only" at bounding box center [1143, 284] width 153 height 14
click at [154, 130] on link "Matheny Sears Linkert & Jaime, LLP" at bounding box center [261, 131] width 301 height 13
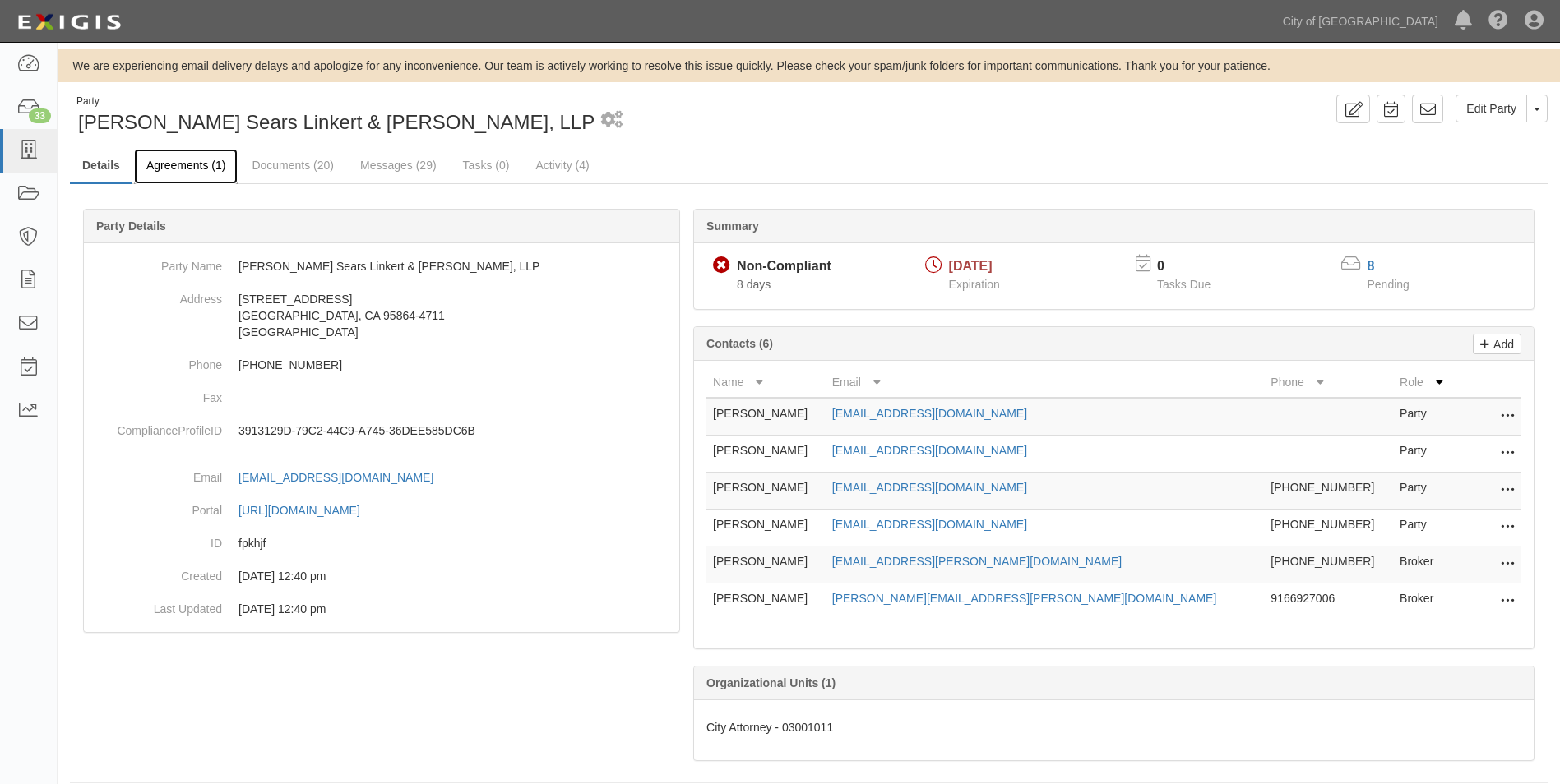
click at [193, 167] on link "Agreements (1)" at bounding box center [185, 166] width 103 height 36
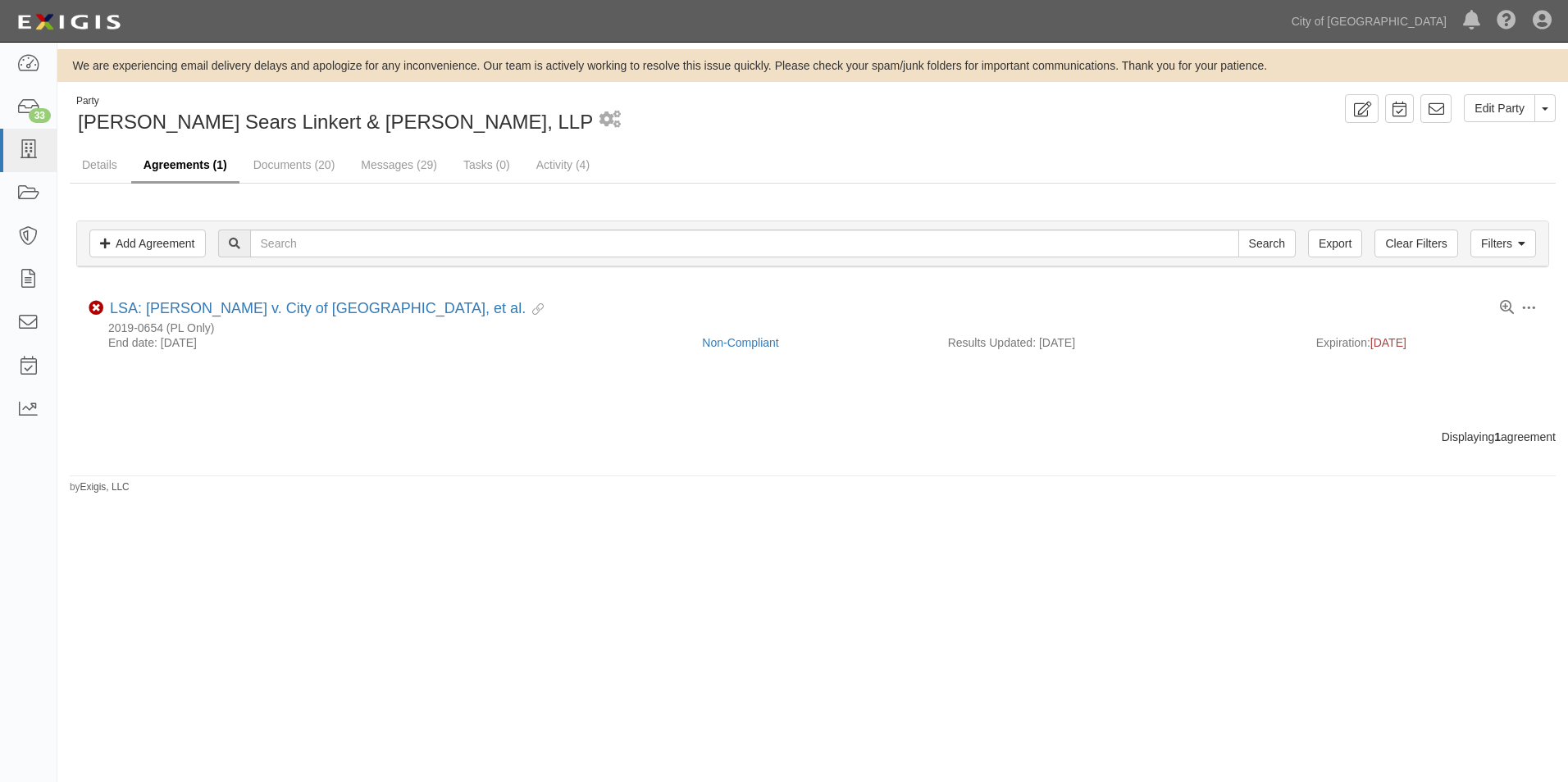
click at [172, 167] on link "Agreements (1)" at bounding box center [185, 166] width 108 height 35
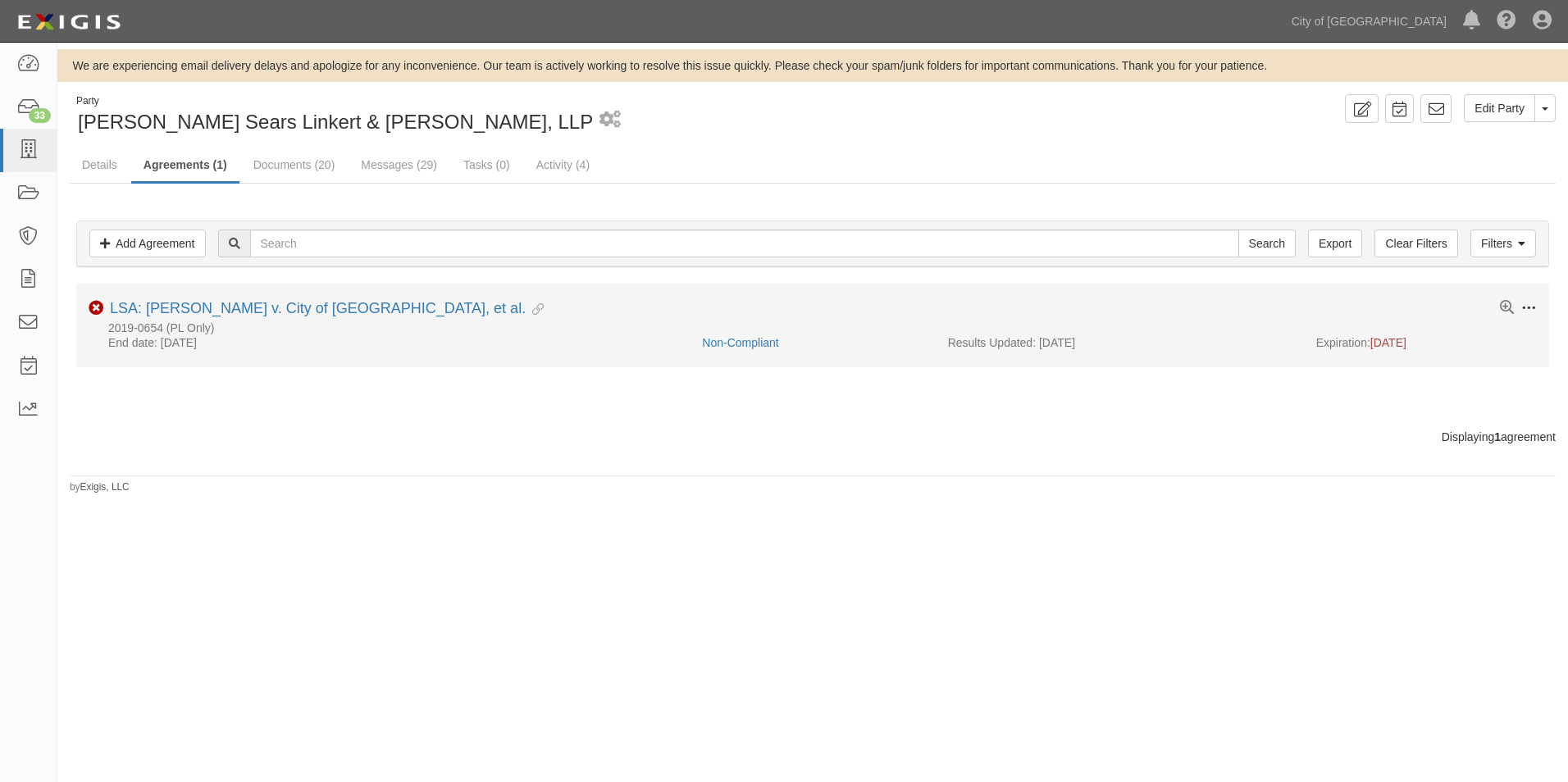
click at [1530, 307] on span at bounding box center [1529, 309] width 15 height 15
click at [1433, 429] on link "Archive" at bounding box center [1452, 428] width 130 height 30
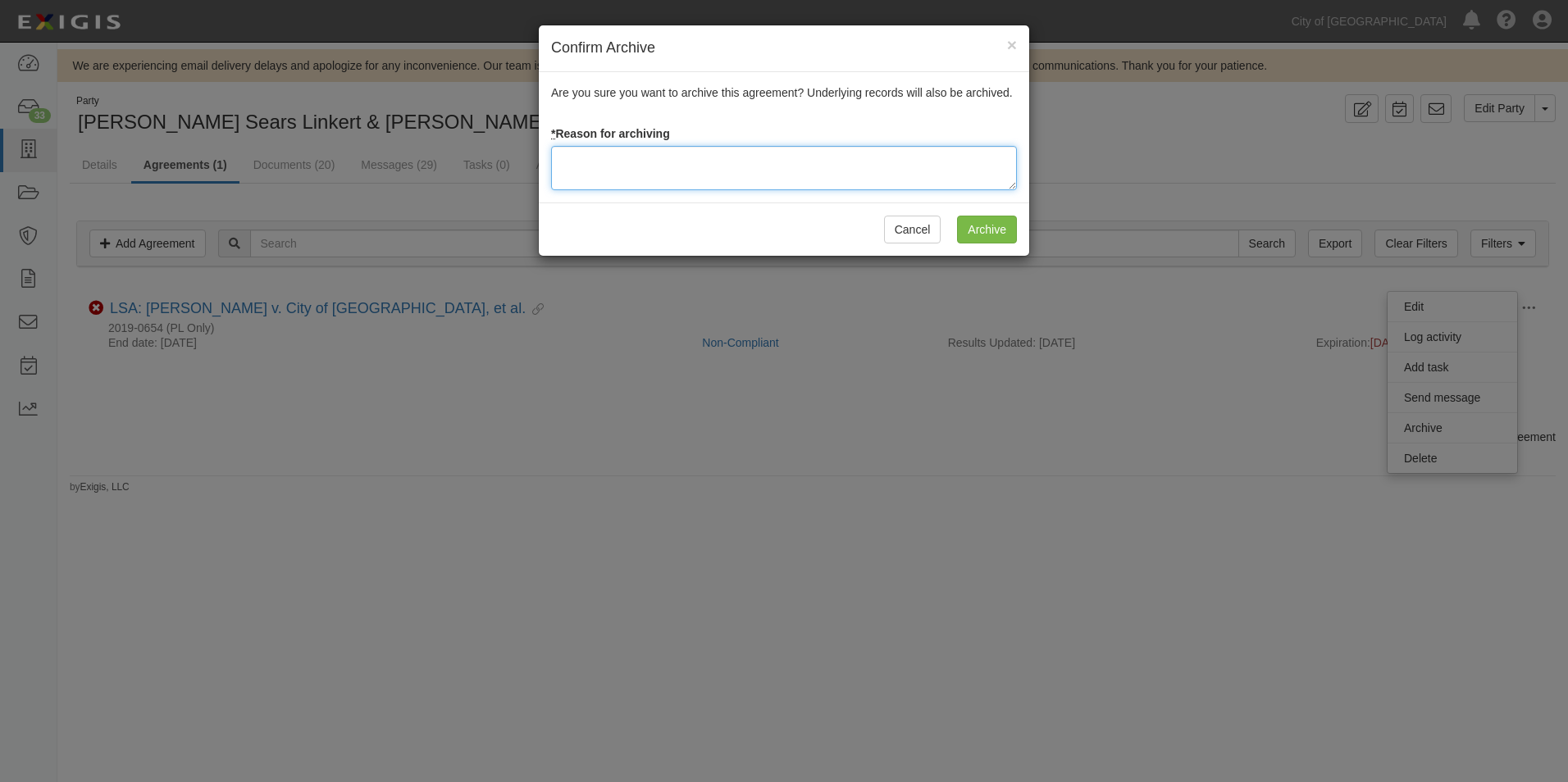
click at [730, 174] on textarea at bounding box center [784, 168] width 466 height 45
type textarea "Agreement Expired"
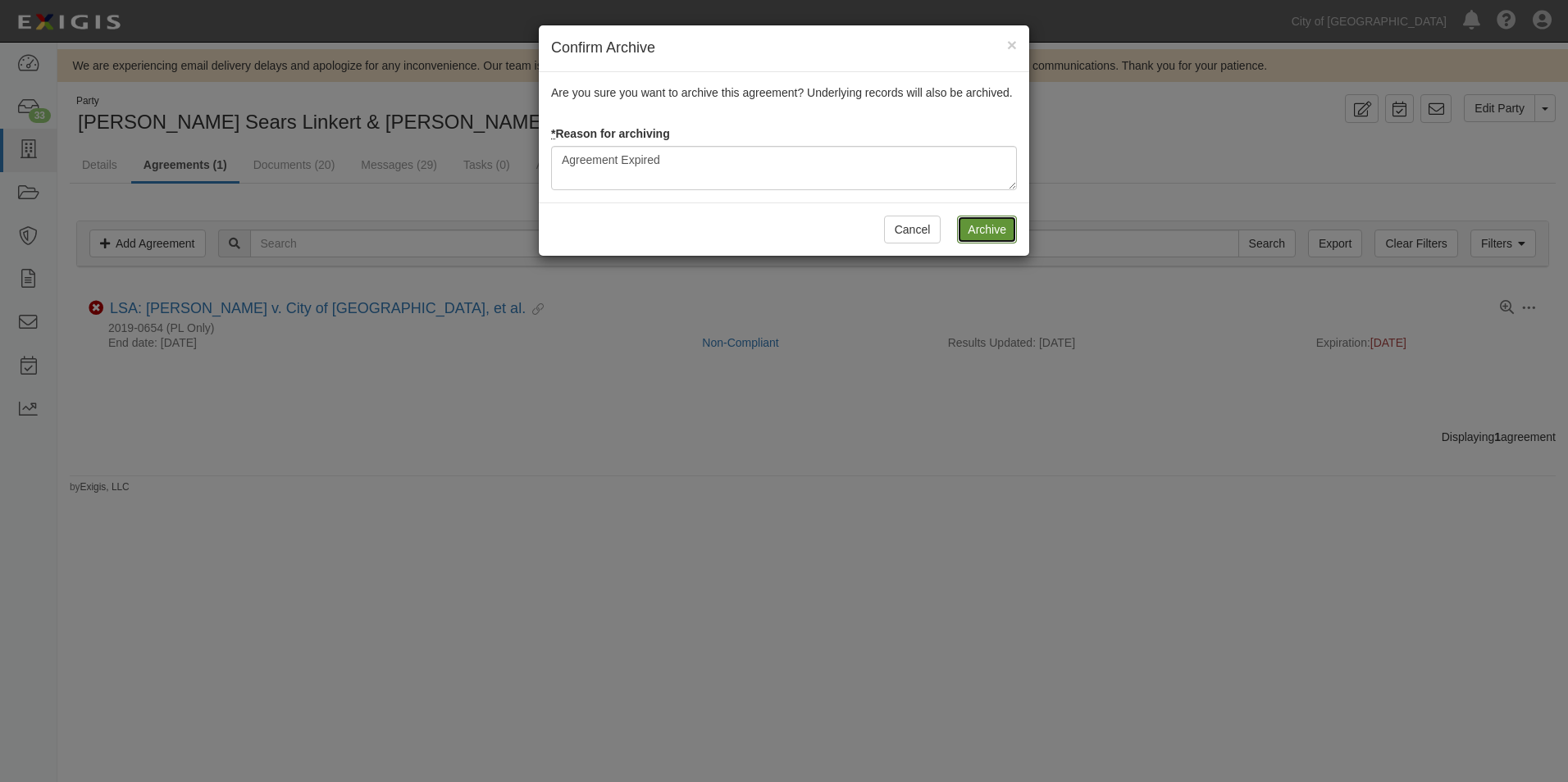
click at [984, 234] on input "Archive" at bounding box center [987, 229] width 60 height 28
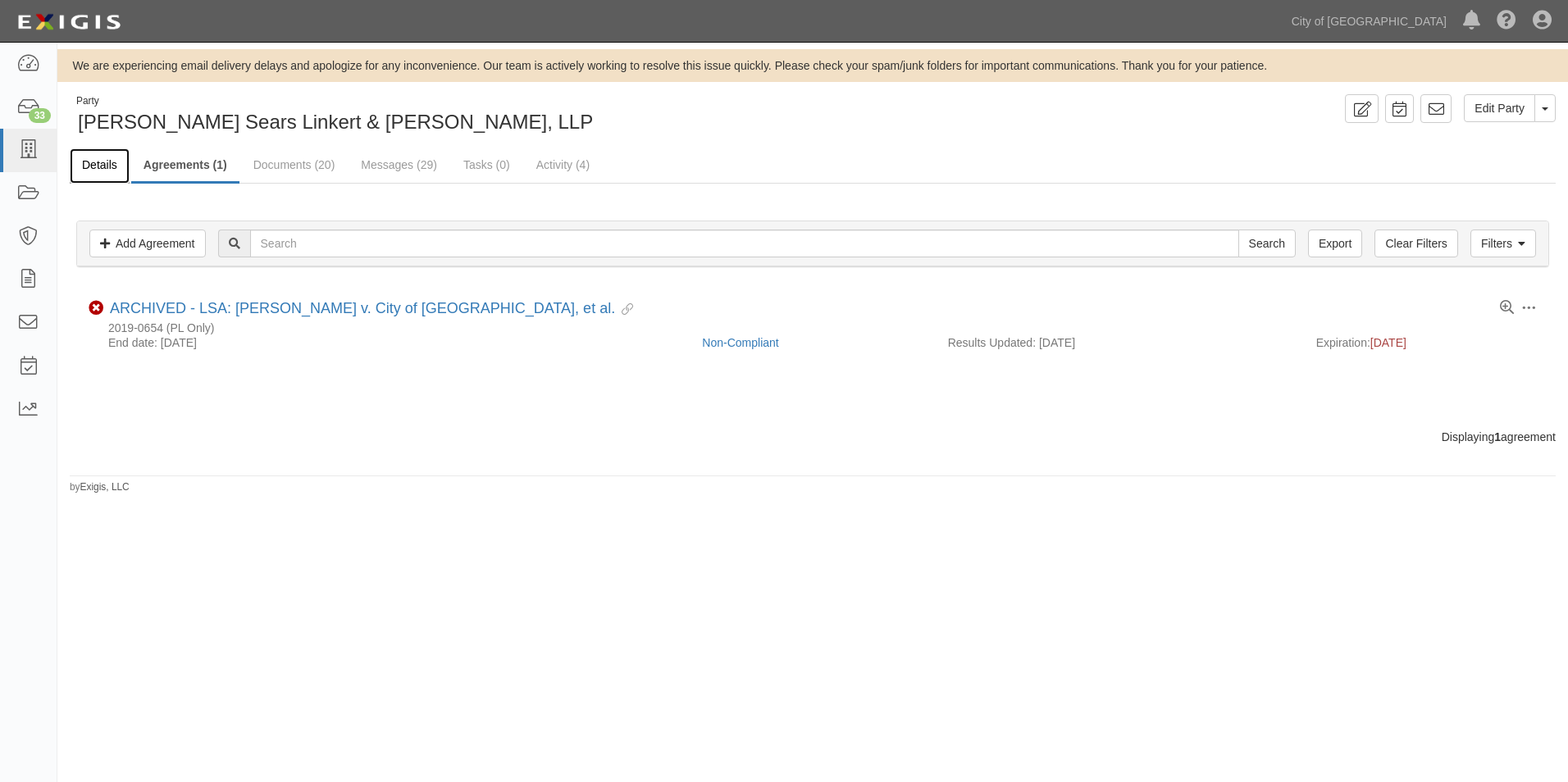
click at [103, 167] on link "Details" at bounding box center [99, 166] width 60 height 35
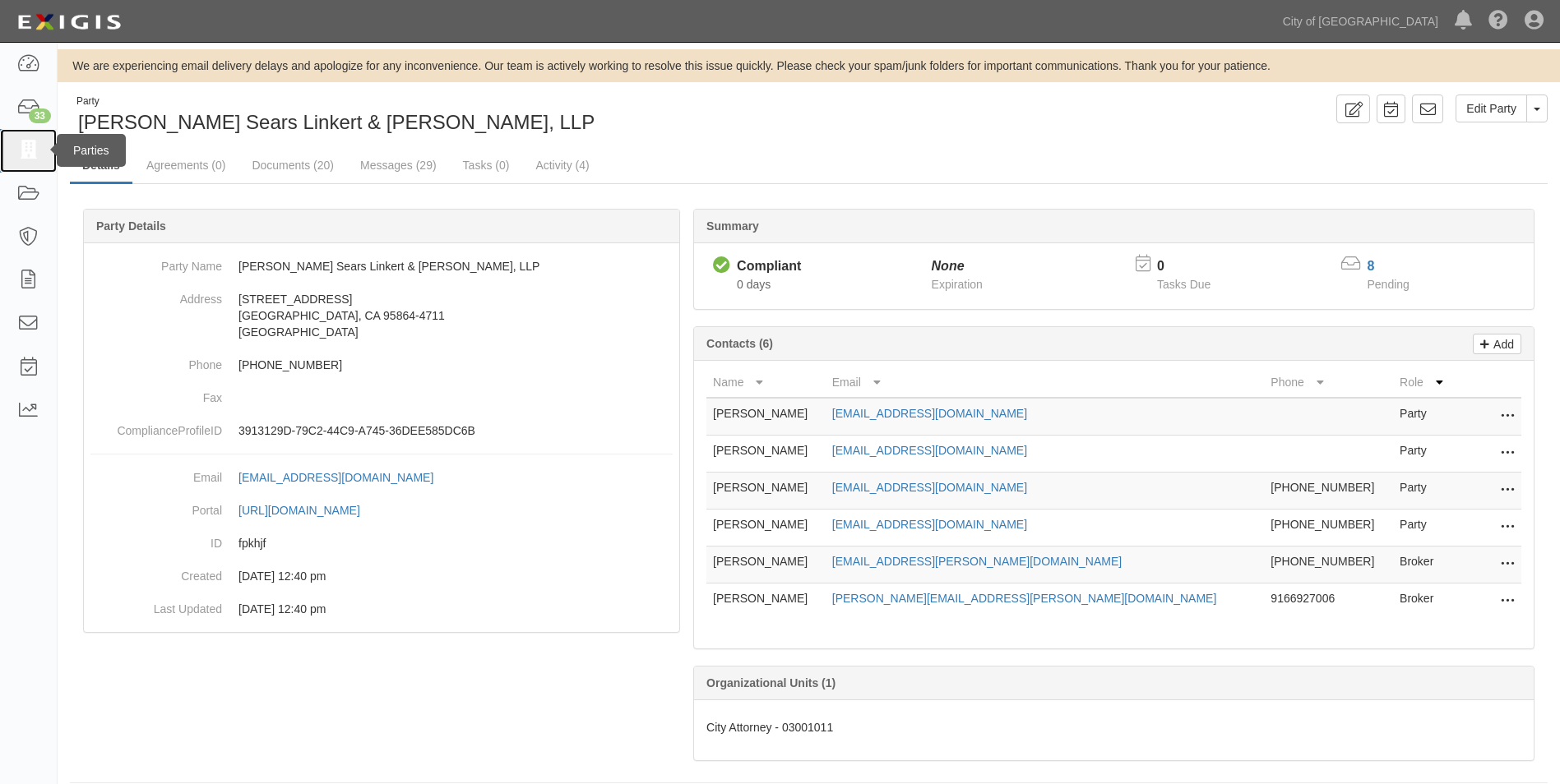
click at [23, 159] on icon at bounding box center [28, 151] width 23 height 19
